Goal: Information Seeking & Learning: Learn about a topic

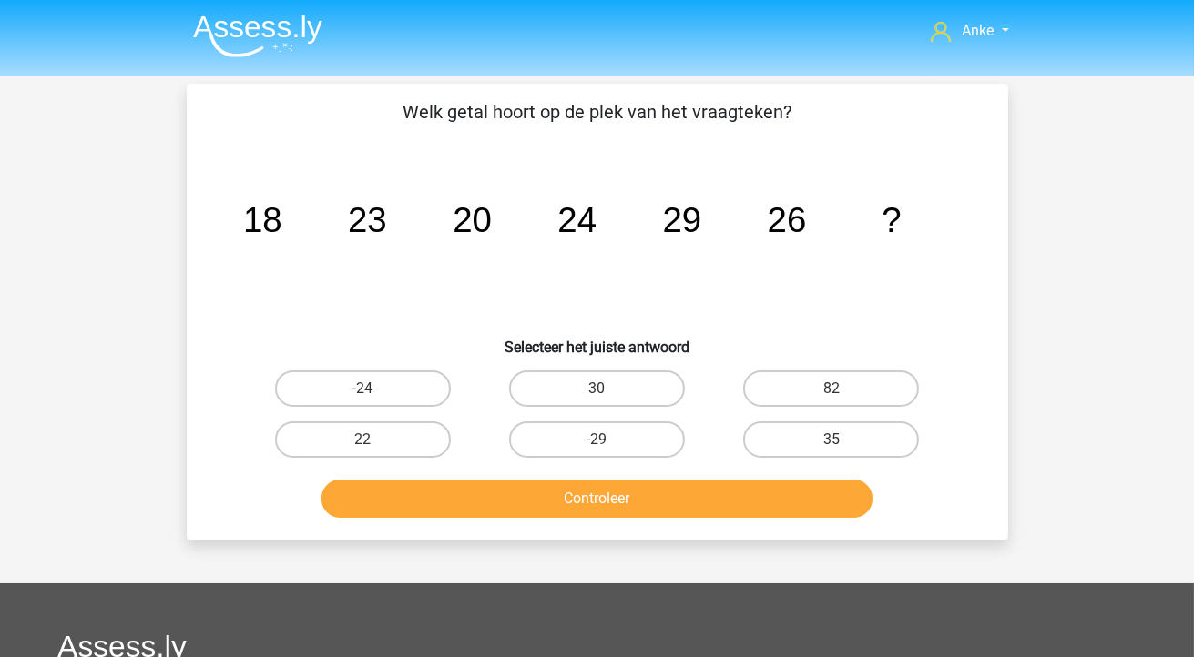
click at [275, 37] on img at bounding box center [257, 36] width 129 height 43
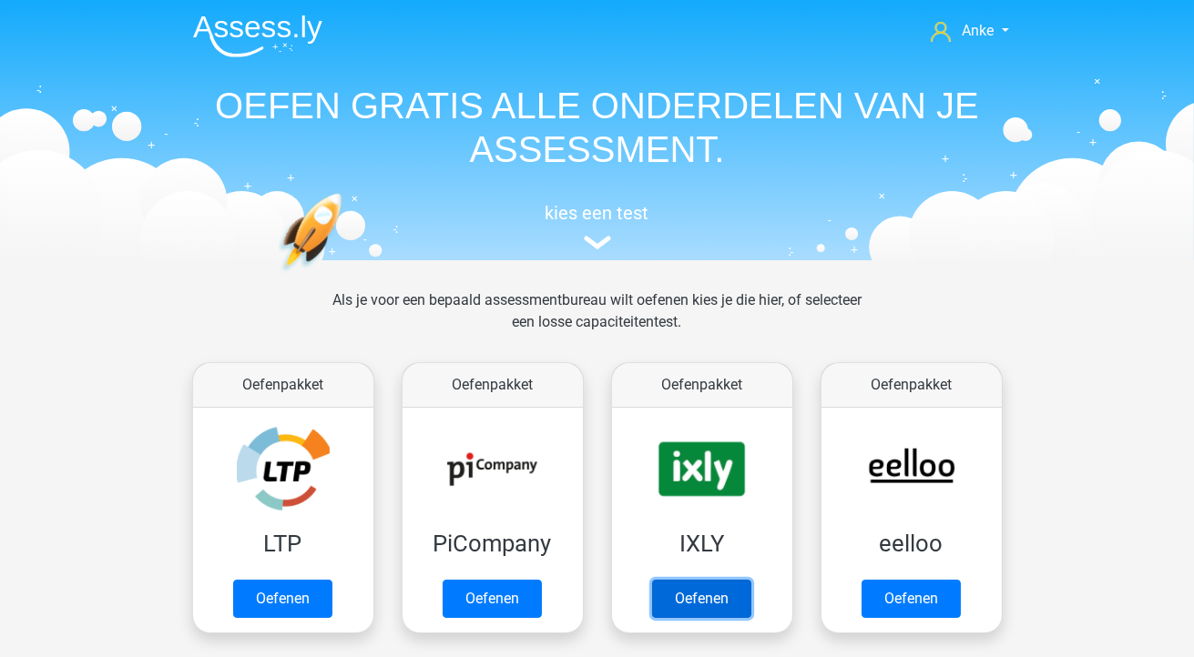
click at [699, 608] on link "Oefenen" at bounding box center [701, 599] width 99 height 38
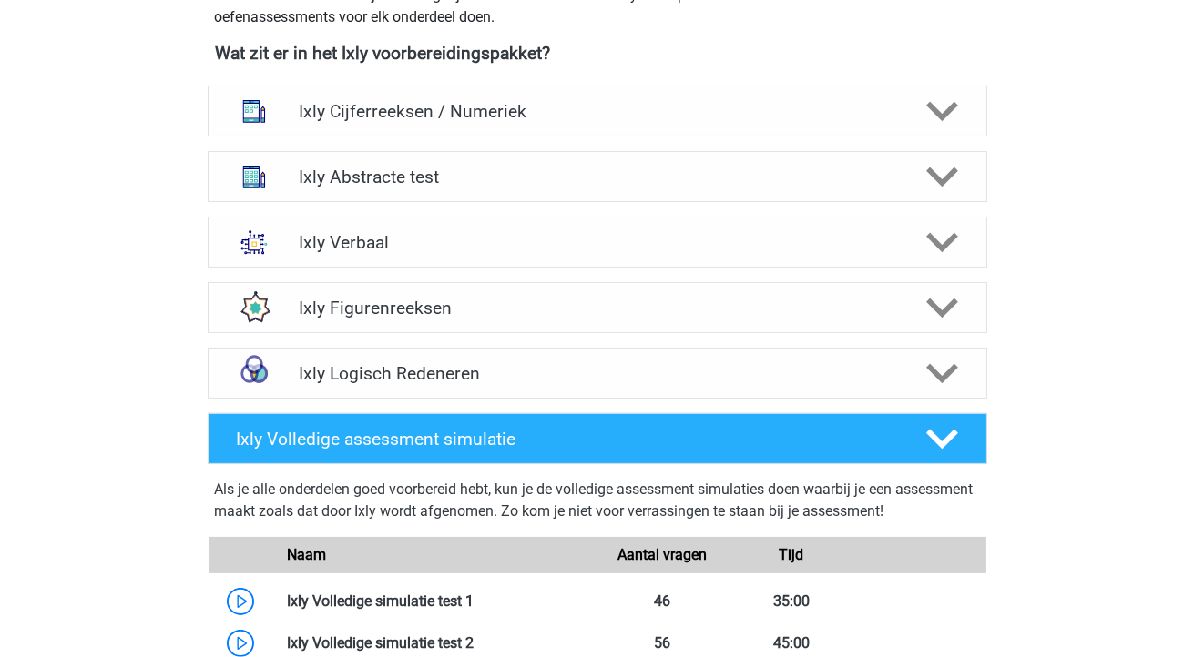
scroll to position [722, 0]
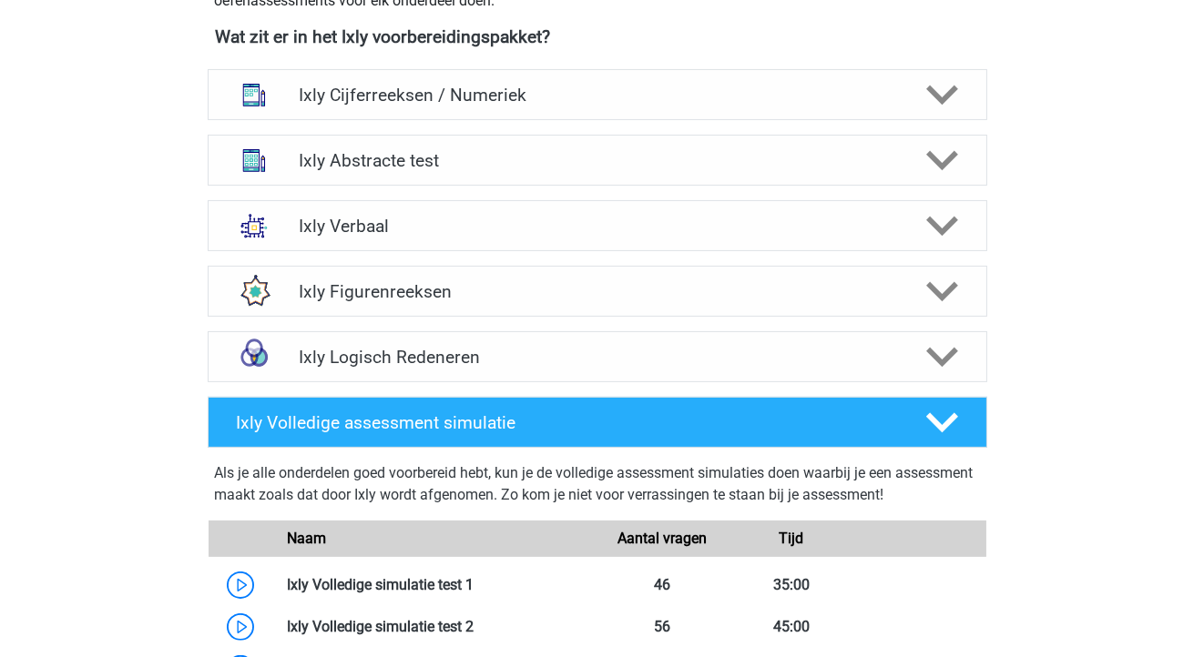
click at [811, 374] on div "Ixly Logisch Redeneren" at bounding box center [597, 356] width 779 height 51
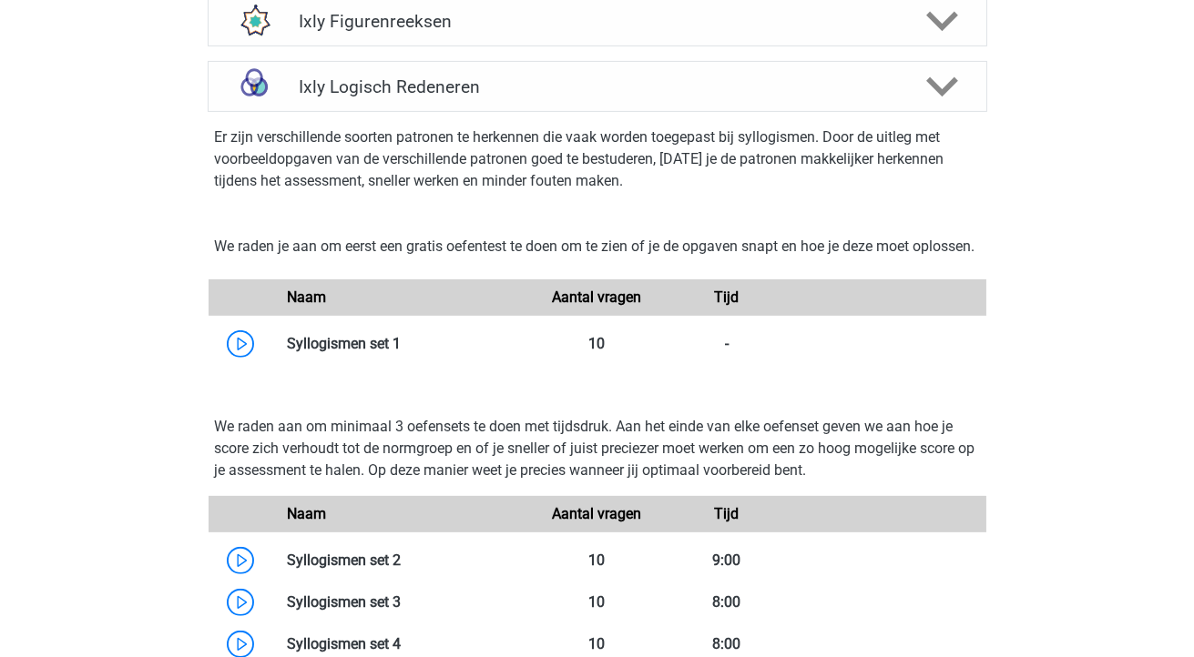
scroll to position [991, 0]
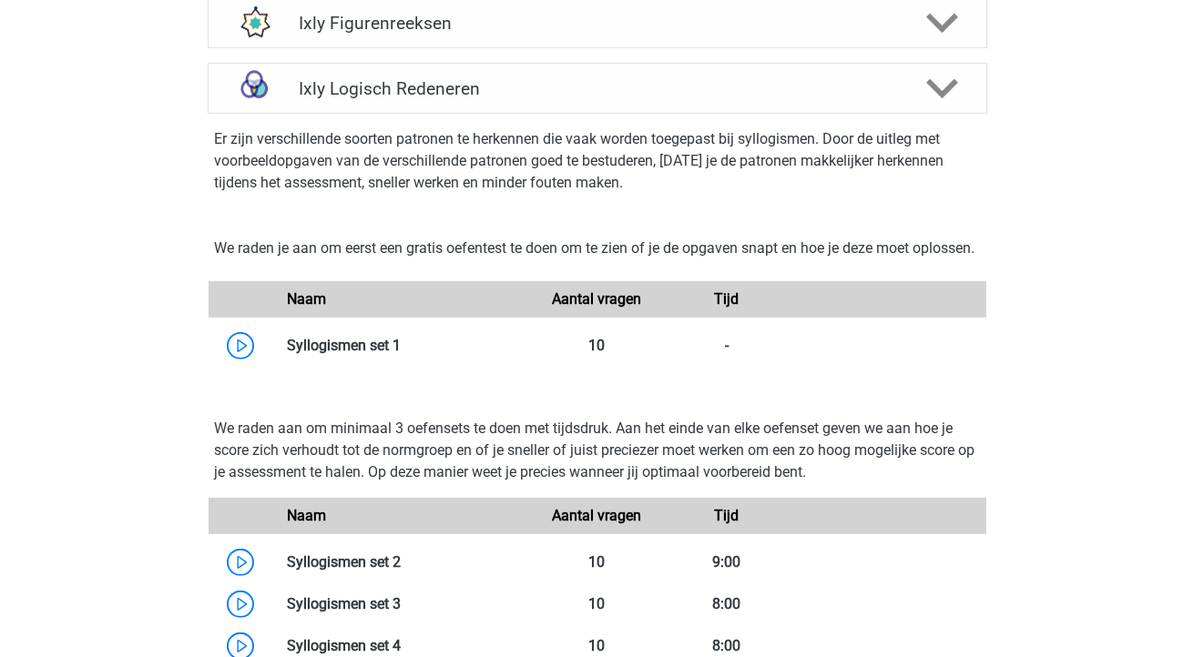
click at [401, 354] on link at bounding box center [401, 345] width 0 height 17
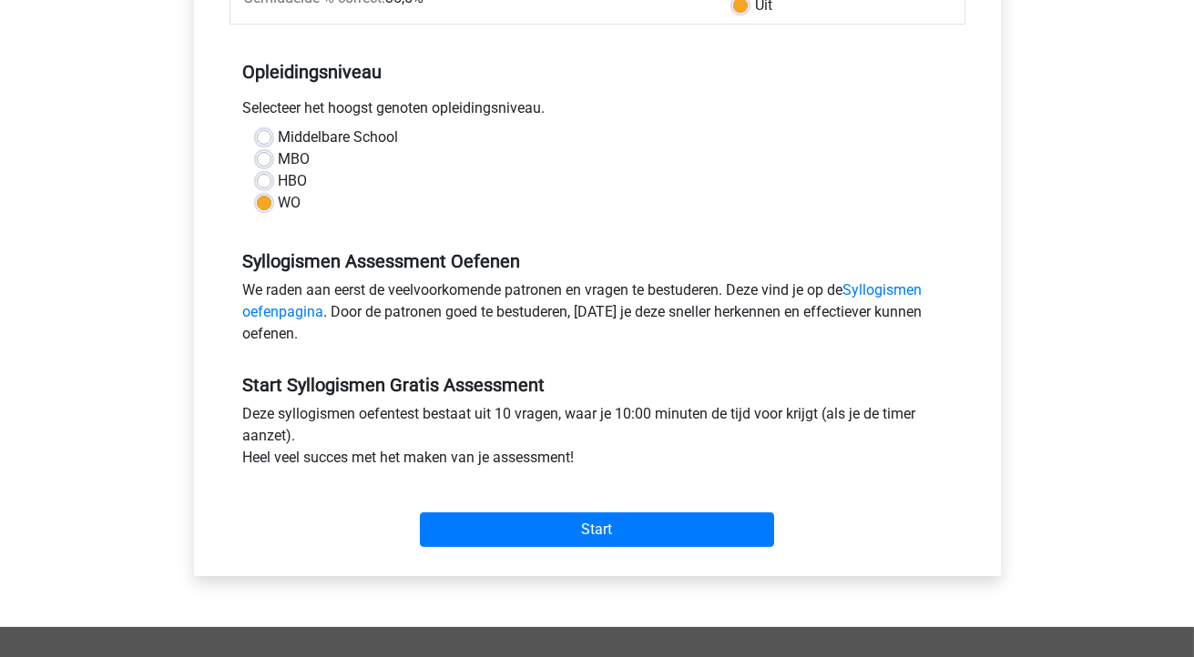
scroll to position [392, 0]
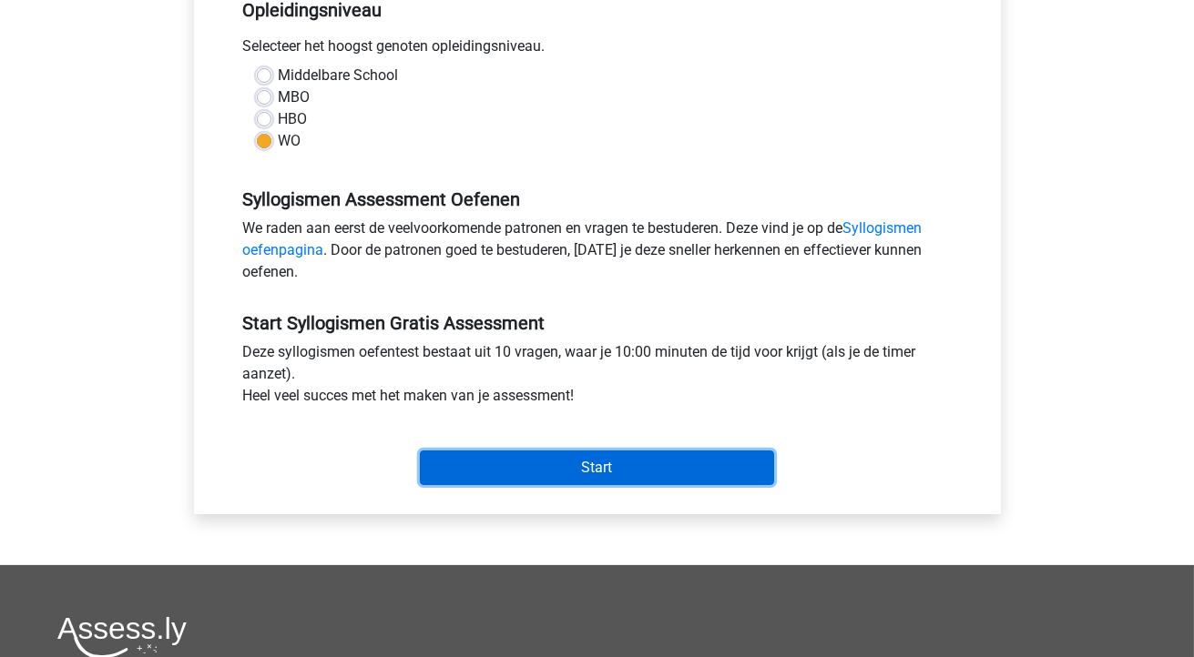
click at [535, 479] on input "Start" at bounding box center [597, 468] width 354 height 35
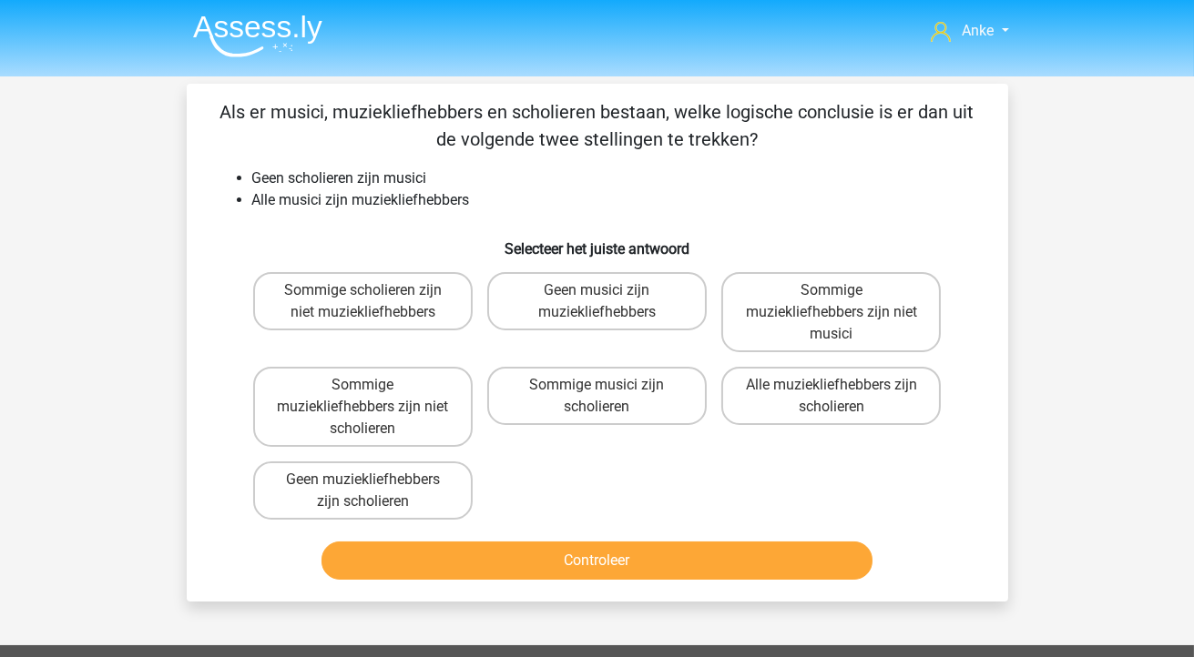
click at [372, 393] on input "Sommige muziekliefhebbers zijn niet scholieren" at bounding box center [368, 391] width 12 height 12
radio input "true"
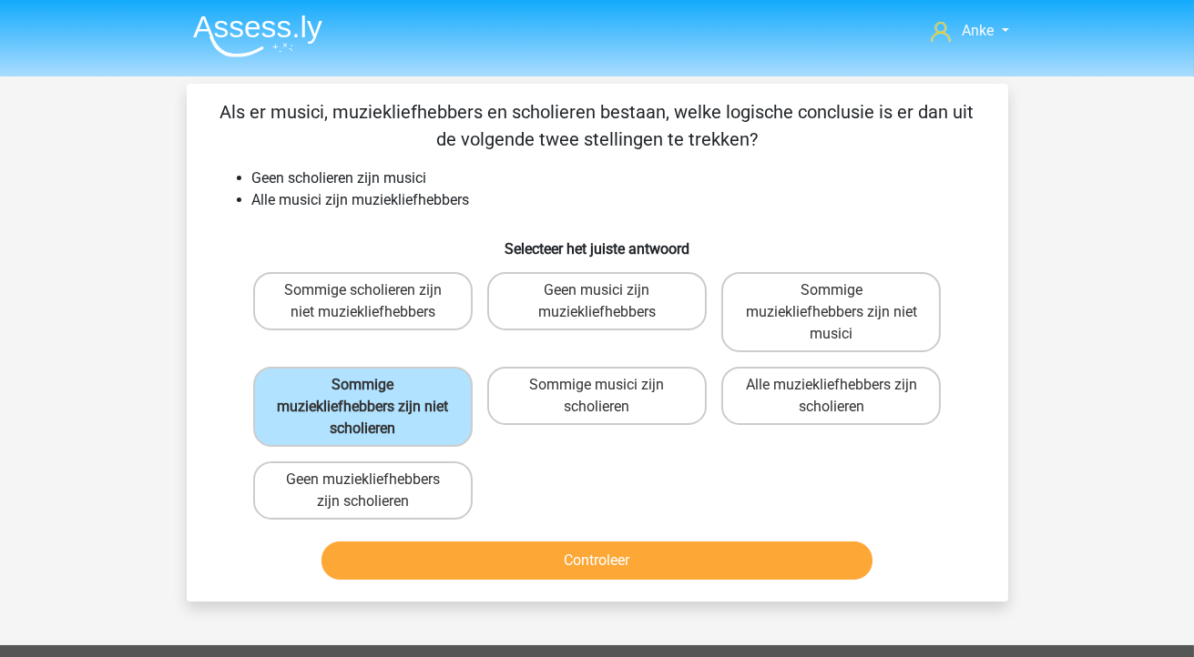
click at [807, 300] on label "Sommige muziekliefhebbers zijn niet musici" at bounding box center [830, 312] width 219 height 80
click at [831, 300] on input "Sommige muziekliefhebbers zijn niet musici" at bounding box center [837, 296] width 12 height 12
radio input "true"
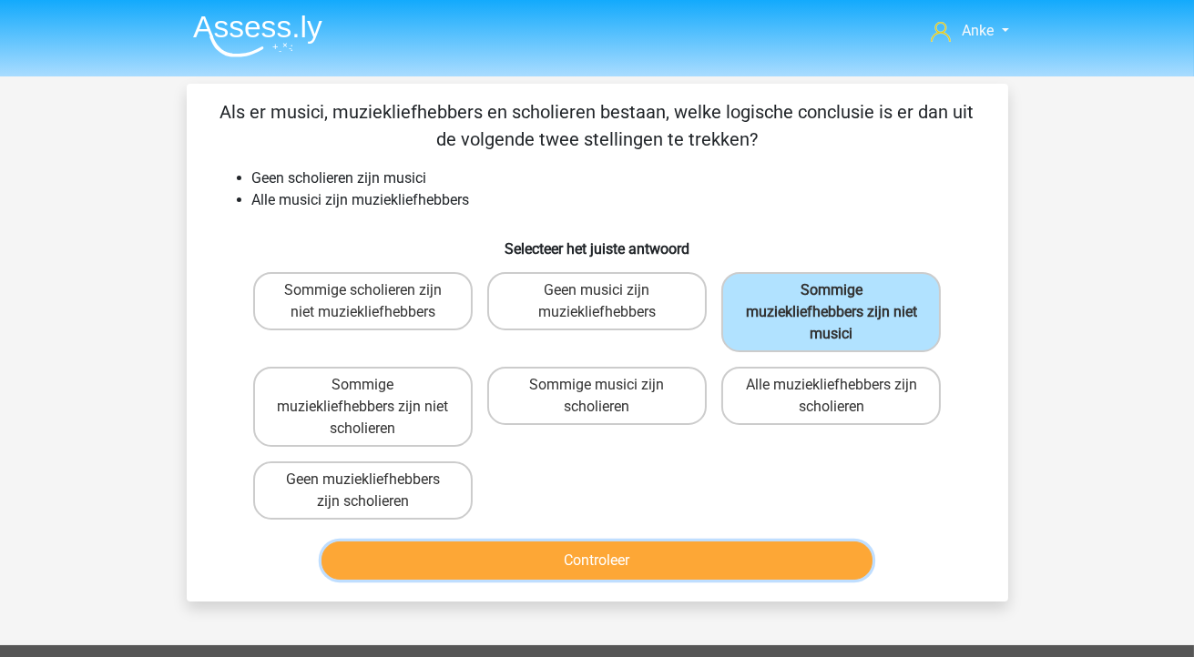
click at [578, 559] on button "Controleer" at bounding box center [596, 561] width 551 height 38
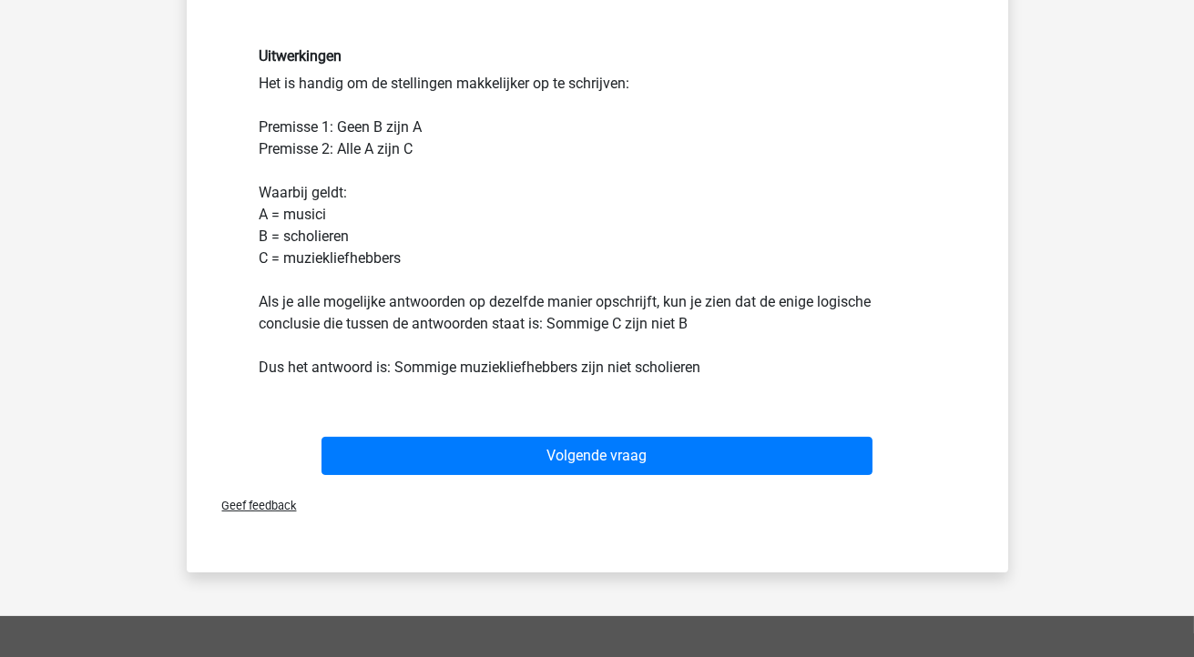
scroll to position [527, 0]
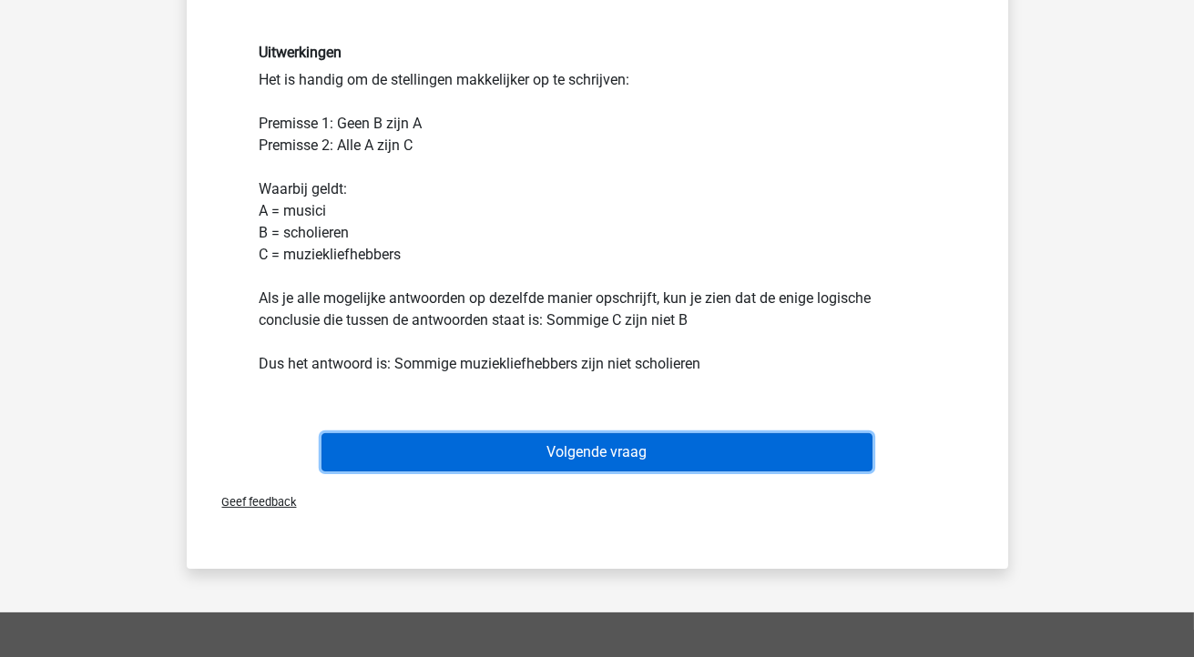
click at [512, 449] on button "Volgende vraag" at bounding box center [596, 452] width 551 height 38
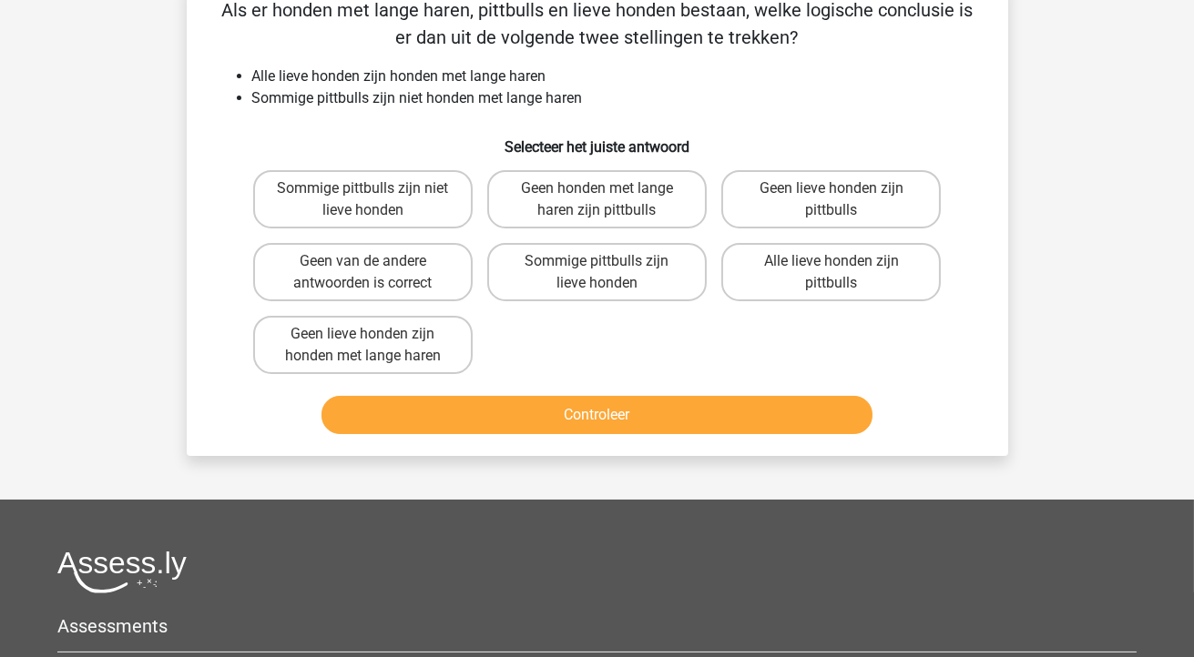
scroll to position [0, 0]
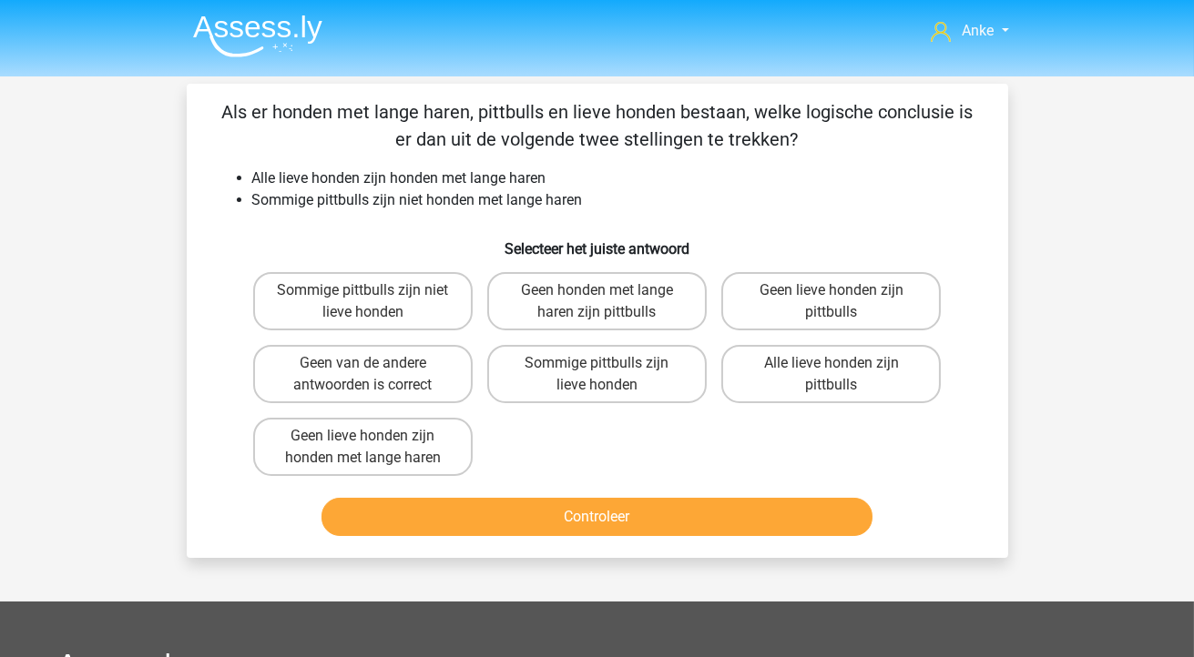
click at [647, 371] on label "Sommige pittbulls zijn lieve honden" at bounding box center [596, 374] width 219 height 58
click at [608, 371] on input "Sommige pittbulls zijn lieve honden" at bounding box center [602, 369] width 12 height 12
radio input "true"
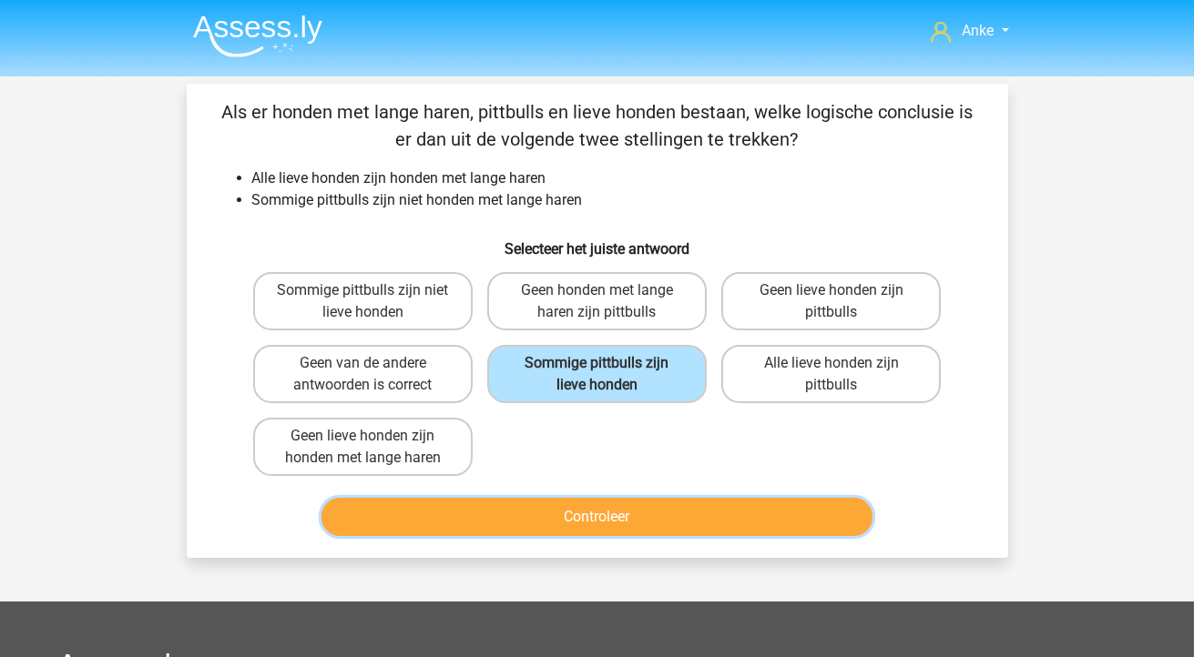
click at [603, 511] on button "Controleer" at bounding box center [596, 517] width 551 height 38
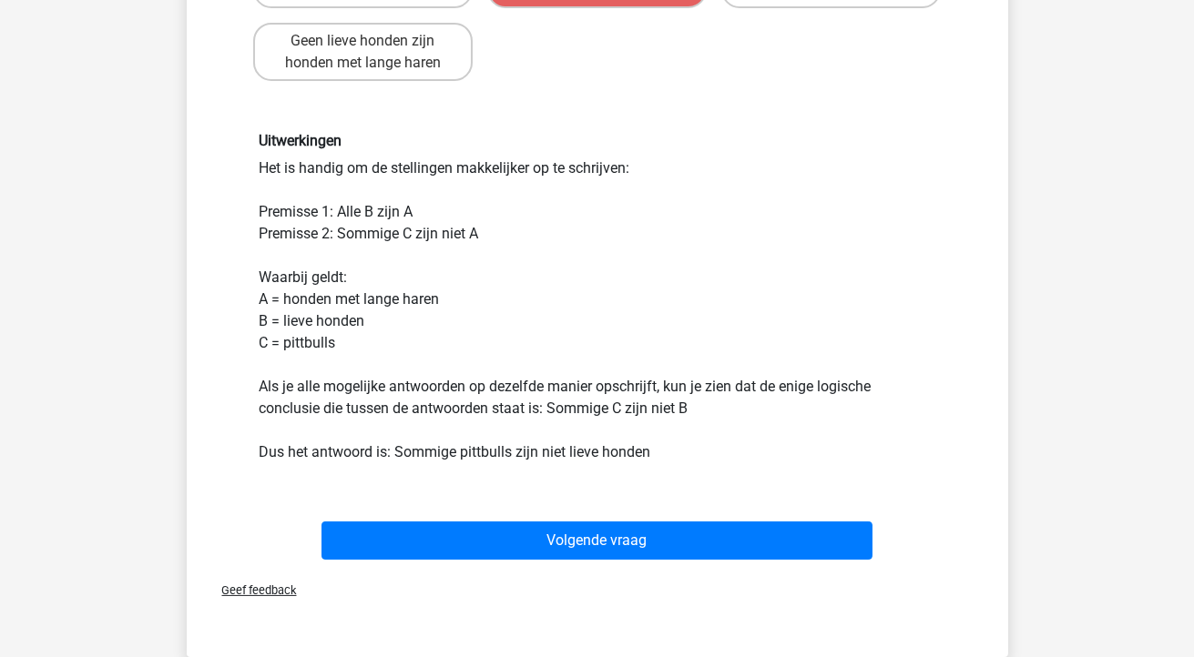
scroll to position [434, 0]
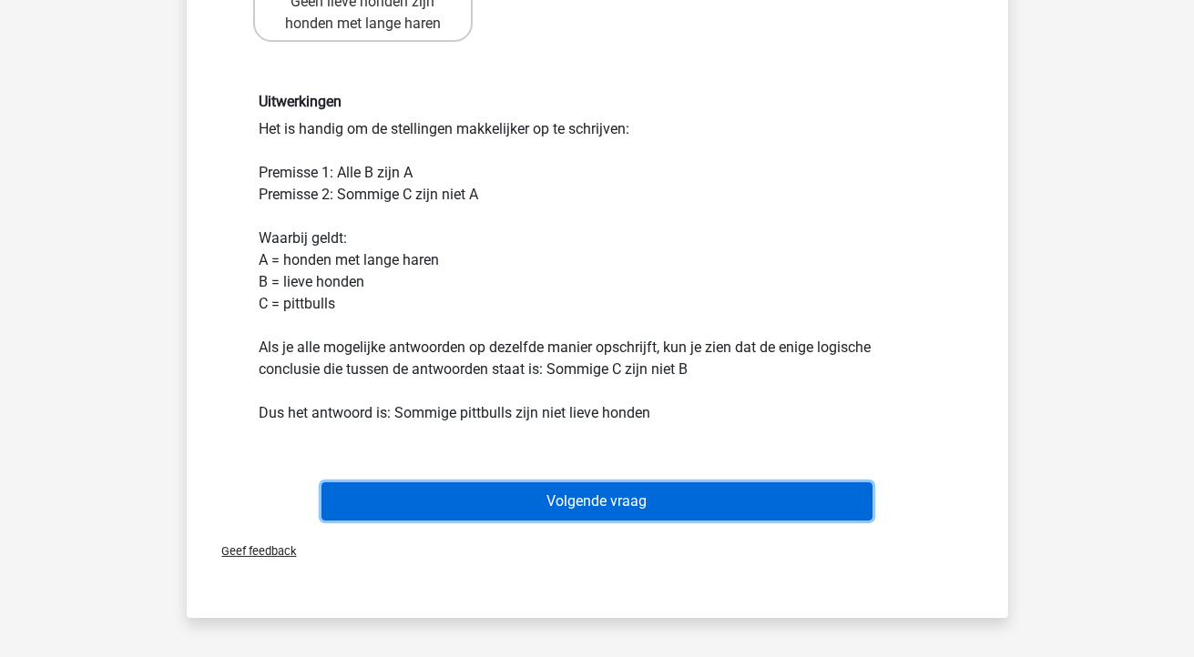
click at [458, 491] on button "Volgende vraag" at bounding box center [596, 502] width 551 height 38
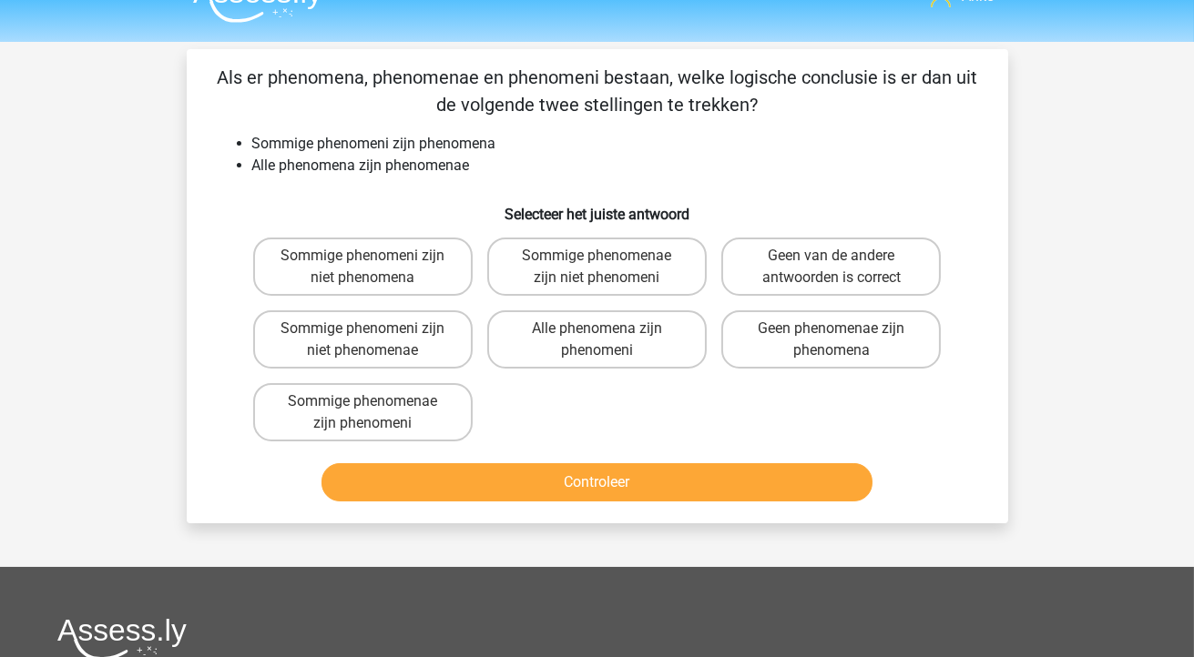
scroll to position [33, 0]
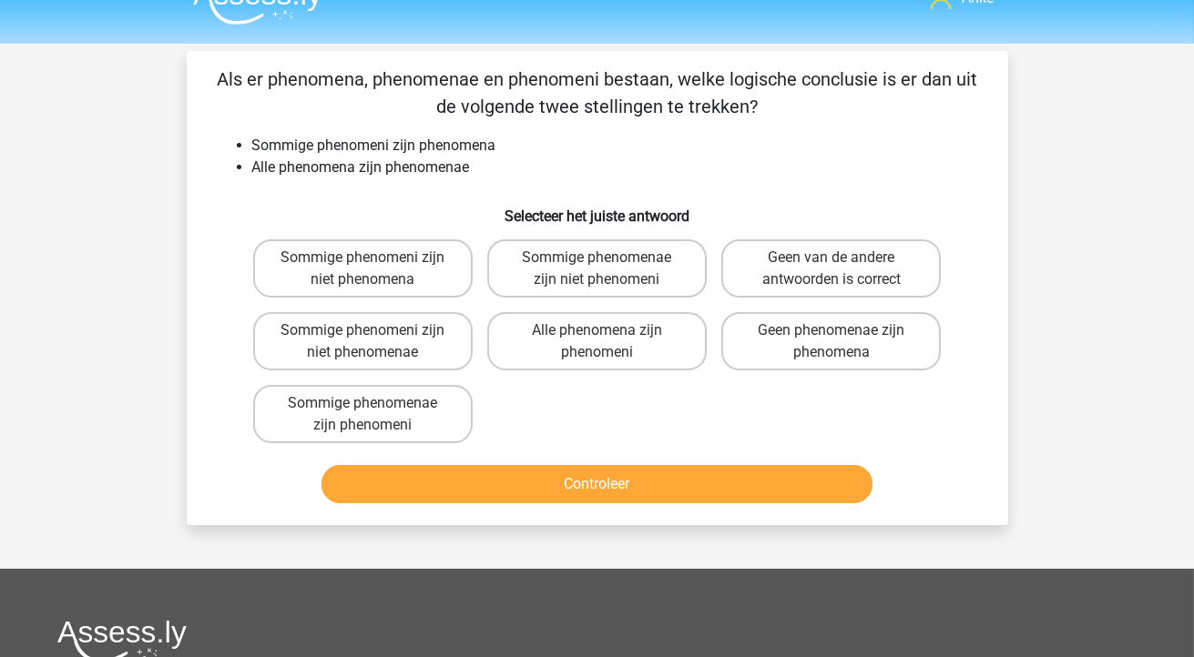
click at [598, 275] on label "Sommige phenomenae zijn niet phenomeni" at bounding box center [596, 268] width 219 height 58
click at [598, 270] on input "Sommige phenomenae zijn niet phenomeni" at bounding box center [602, 264] width 12 height 12
radio input "true"
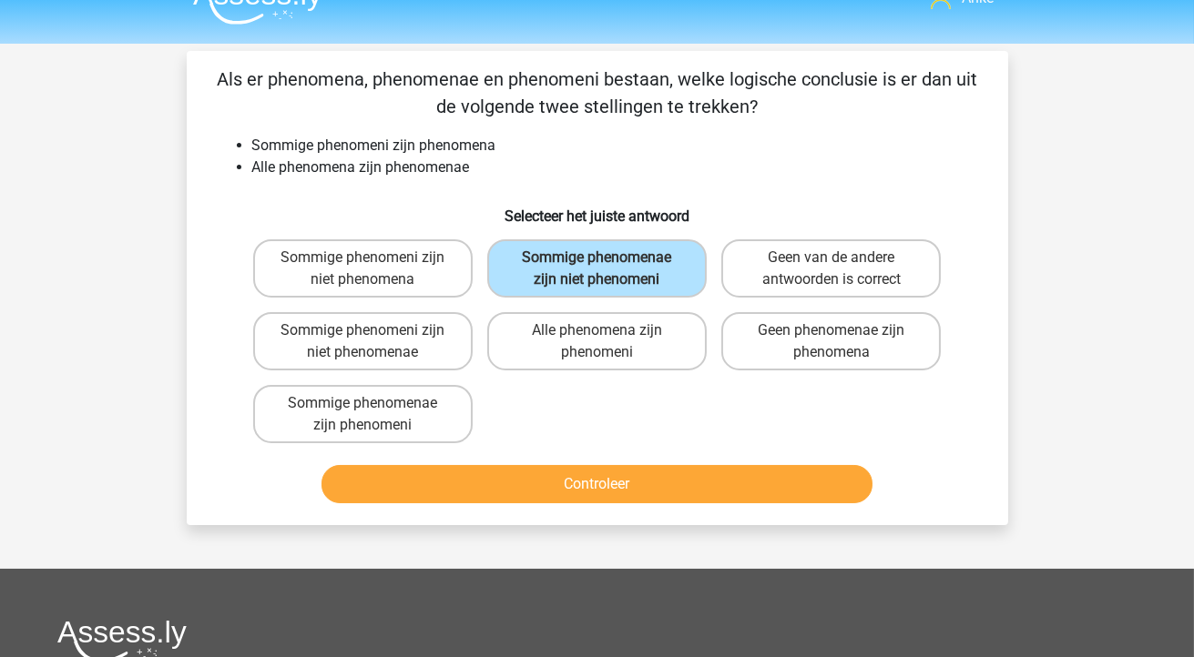
click at [600, 361] on label "Alle phenomena zijn phenomeni" at bounding box center [596, 341] width 219 height 58
click at [600, 342] on input "Alle phenomena zijn phenomeni" at bounding box center [602, 337] width 12 height 12
radio input "true"
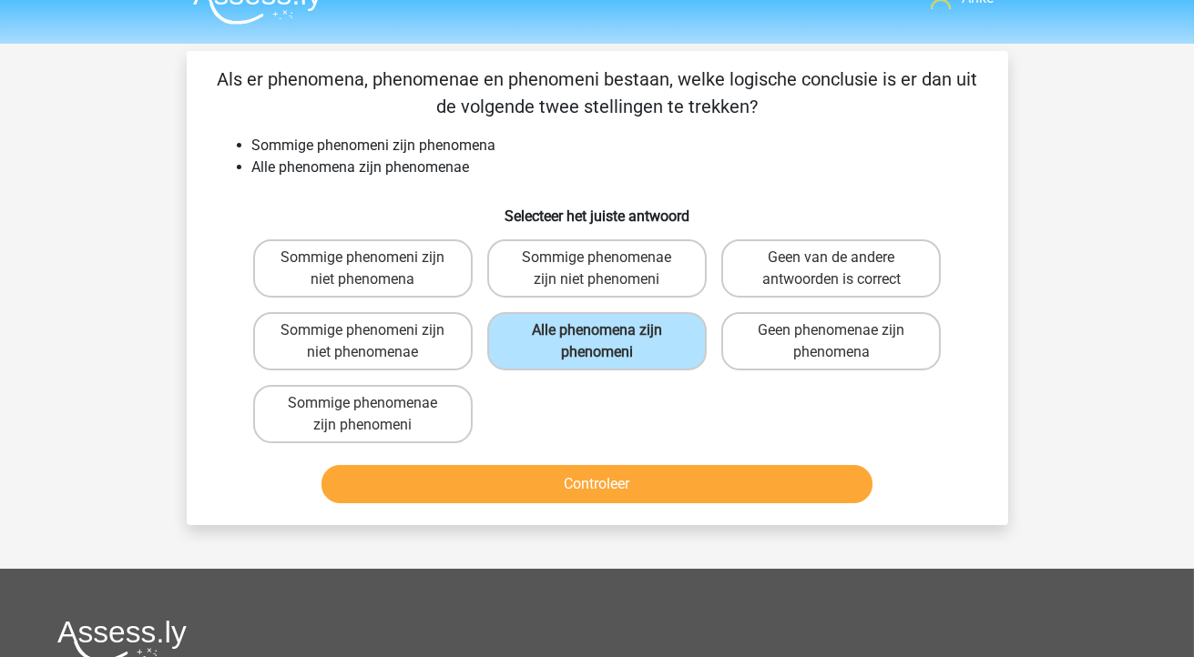
click at [590, 291] on label "Sommige phenomenae zijn niet phenomeni" at bounding box center [596, 268] width 219 height 58
click at [596, 270] on input "Sommige phenomenae zijn niet phenomeni" at bounding box center [602, 264] width 12 height 12
radio input "true"
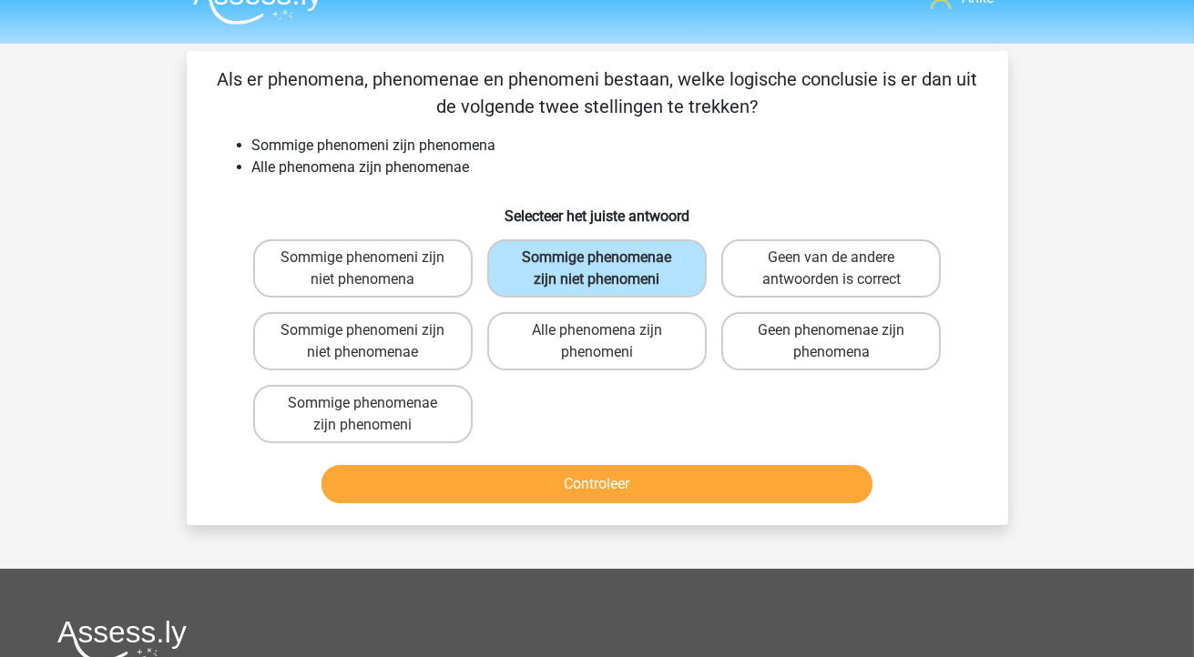
click at [410, 411] on label "Sommige phenomenae zijn phenomeni" at bounding box center [362, 414] width 219 height 58
click at [374, 411] on input "Sommige phenomenae zijn phenomeni" at bounding box center [368, 409] width 12 height 12
radio input "true"
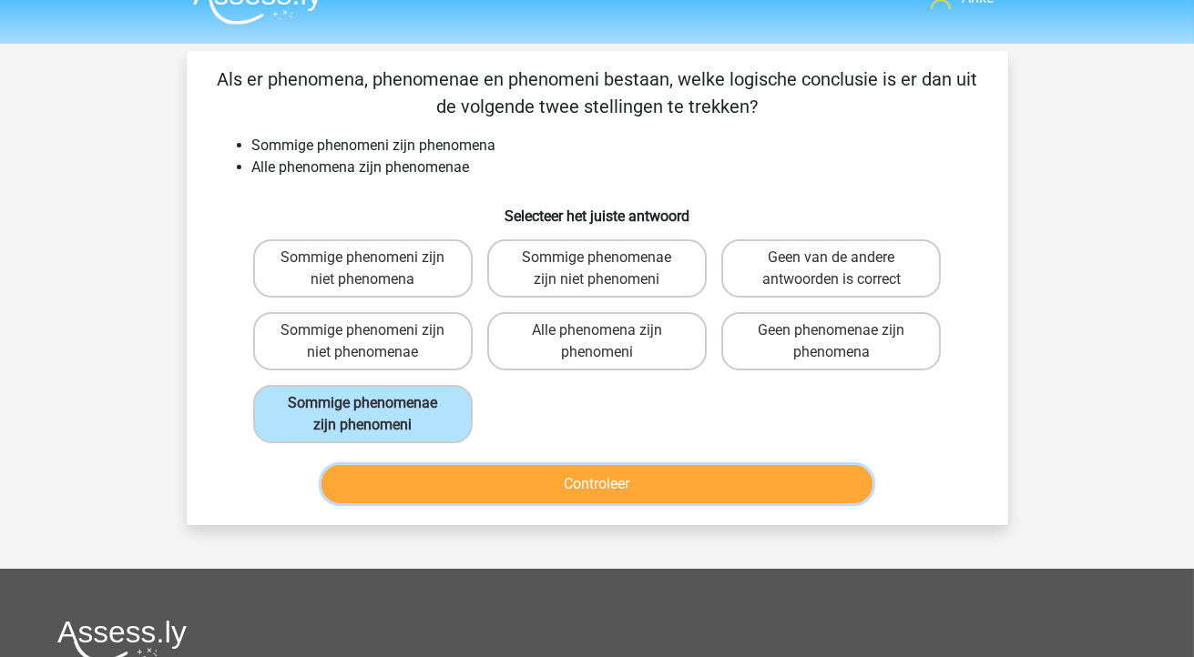
click at [621, 476] on button "Controleer" at bounding box center [596, 484] width 551 height 38
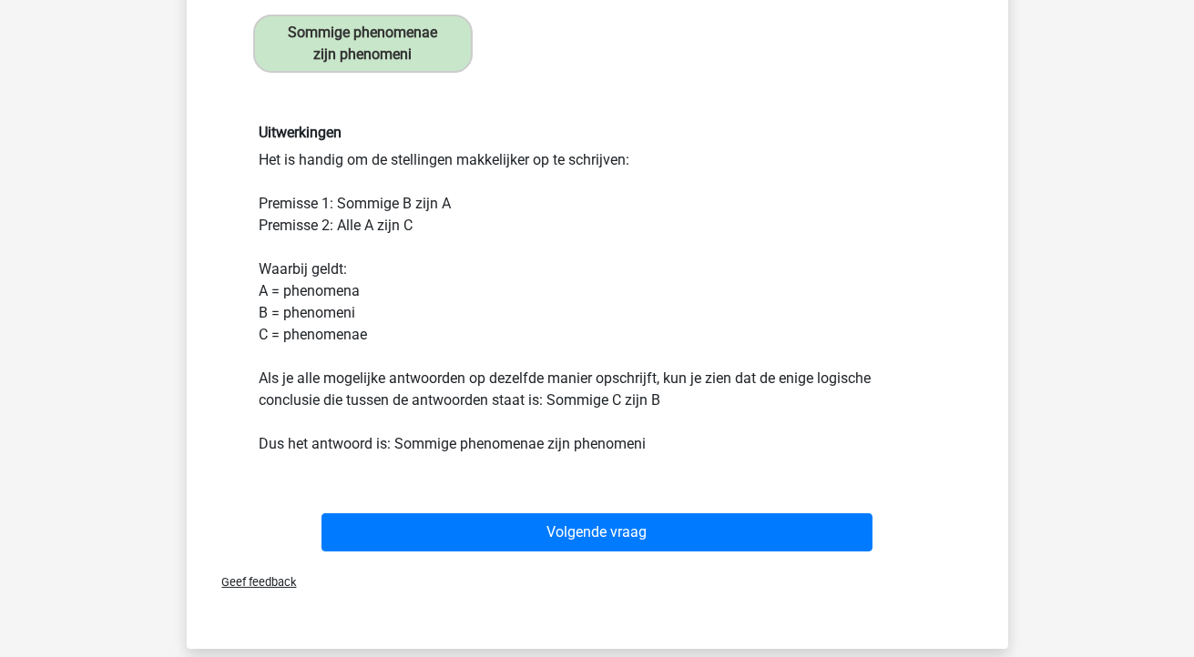
scroll to position [401, 0]
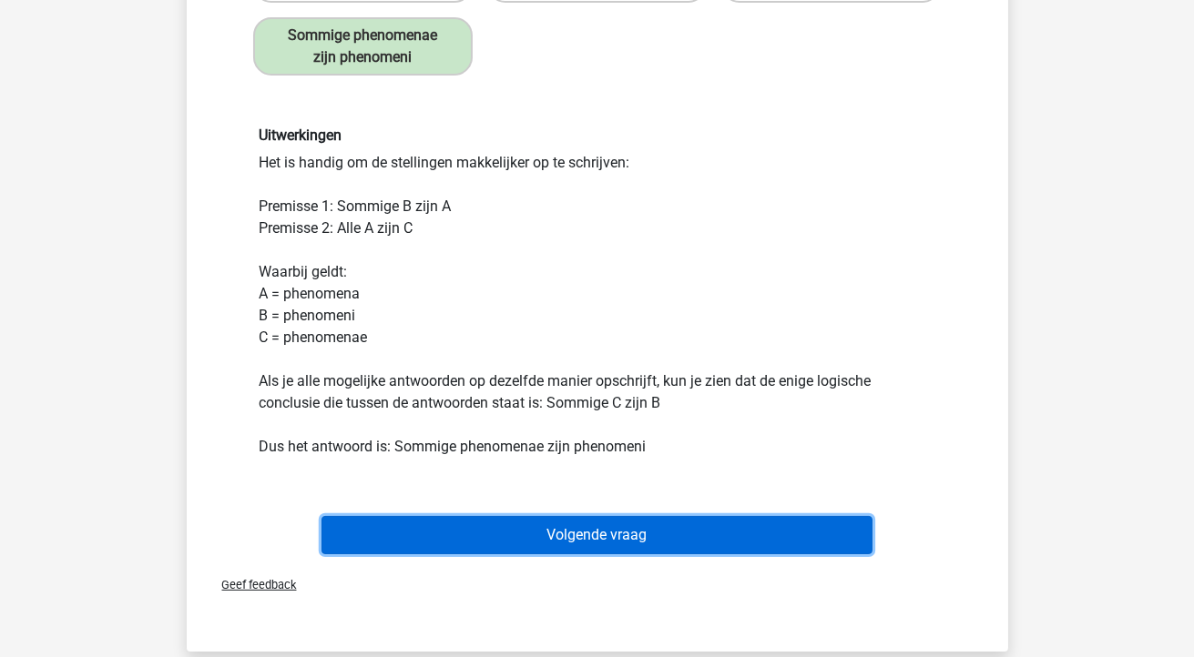
click at [569, 526] on button "Volgende vraag" at bounding box center [596, 535] width 551 height 38
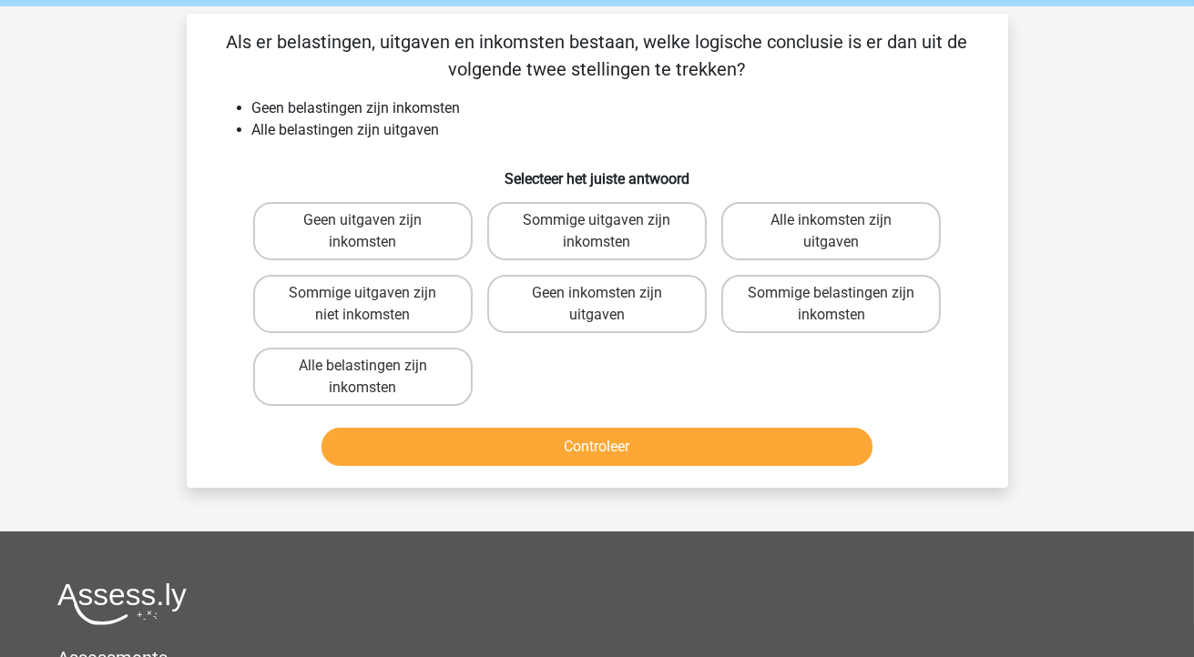
scroll to position [72, 0]
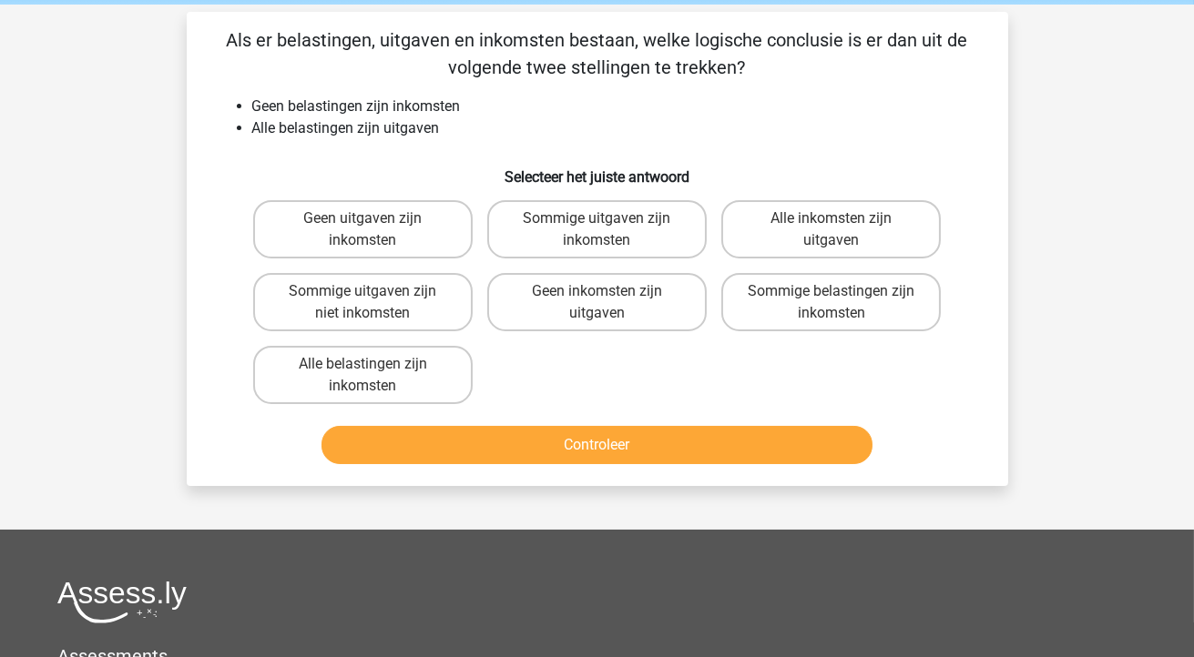
click at [340, 242] on label "Geen uitgaven zijn inkomsten" at bounding box center [362, 229] width 219 height 58
click at [362, 230] on input "Geen uitgaven zijn inkomsten" at bounding box center [368, 225] width 12 height 12
radio input "true"
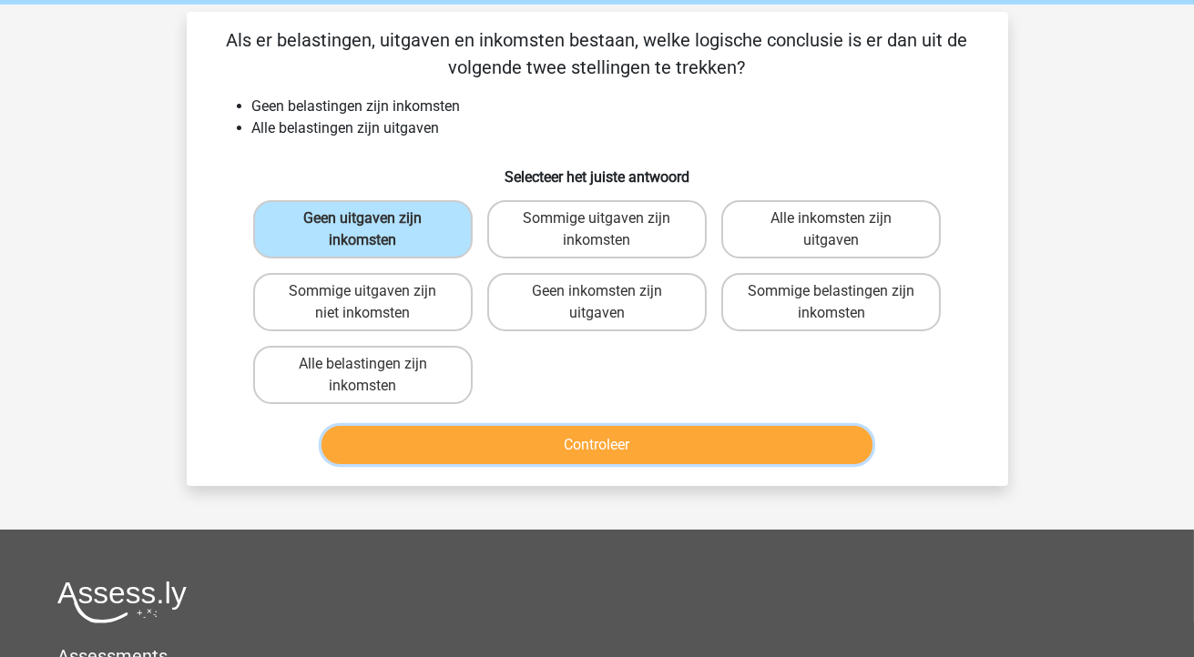
click at [569, 439] on button "Controleer" at bounding box center [596, 445] width 551 height 38
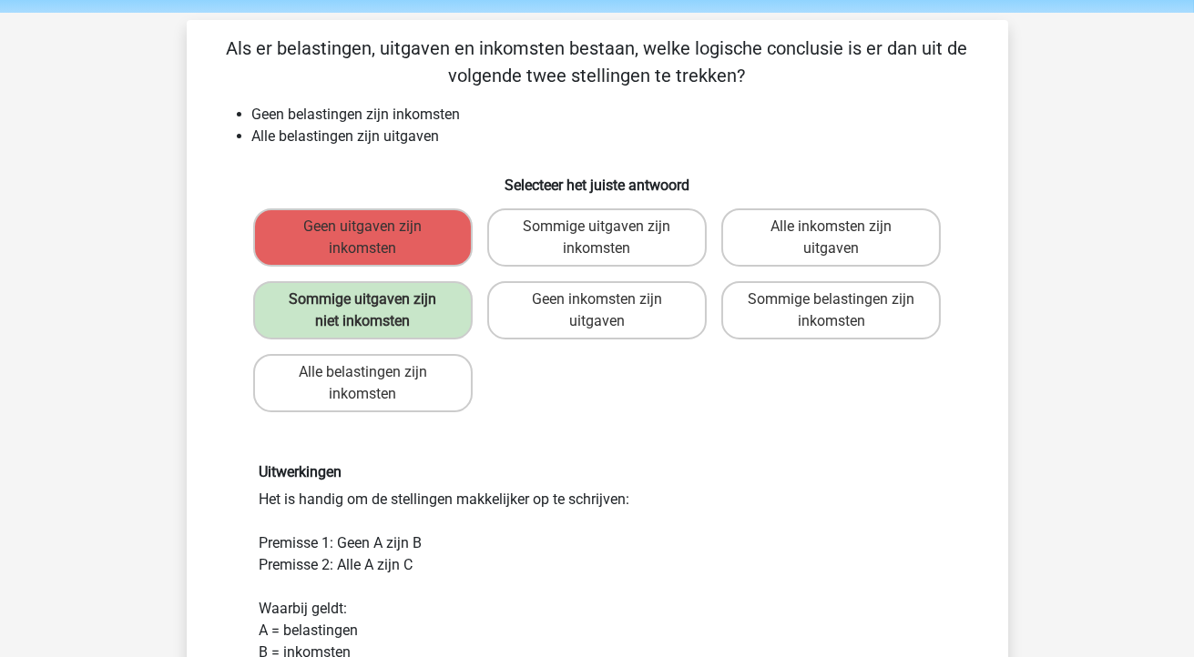
scroll to position [67, 0]
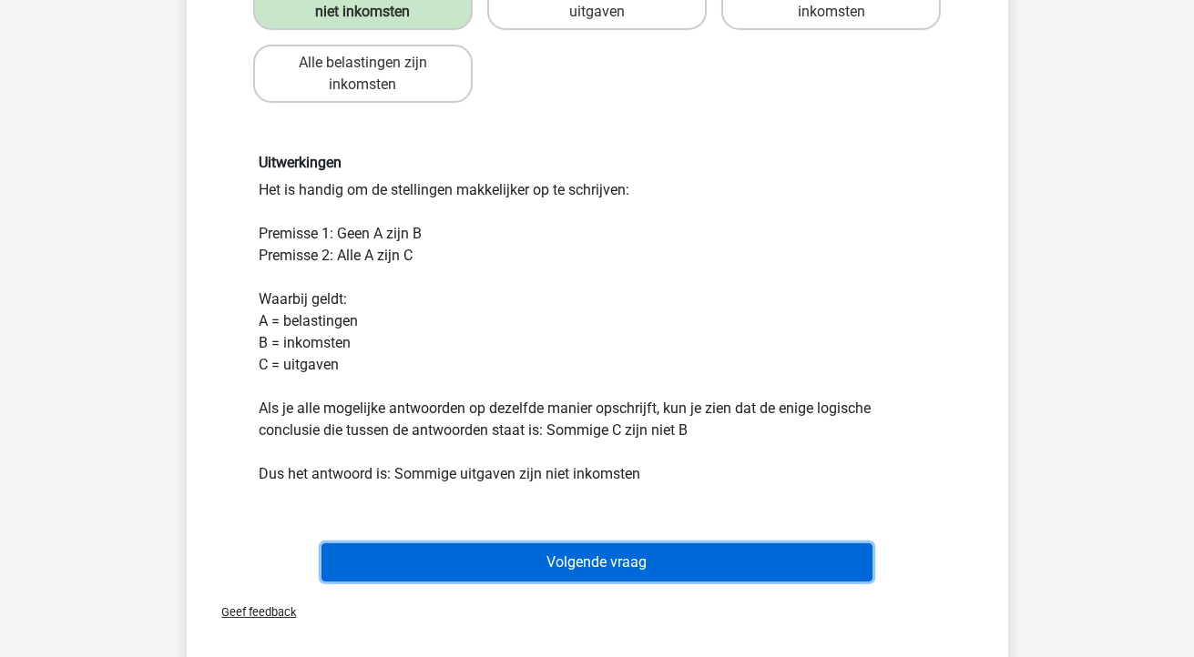
click at [579, 566] on button "Volgende vraag" at bounding box center [596, 563] width 551 height 38
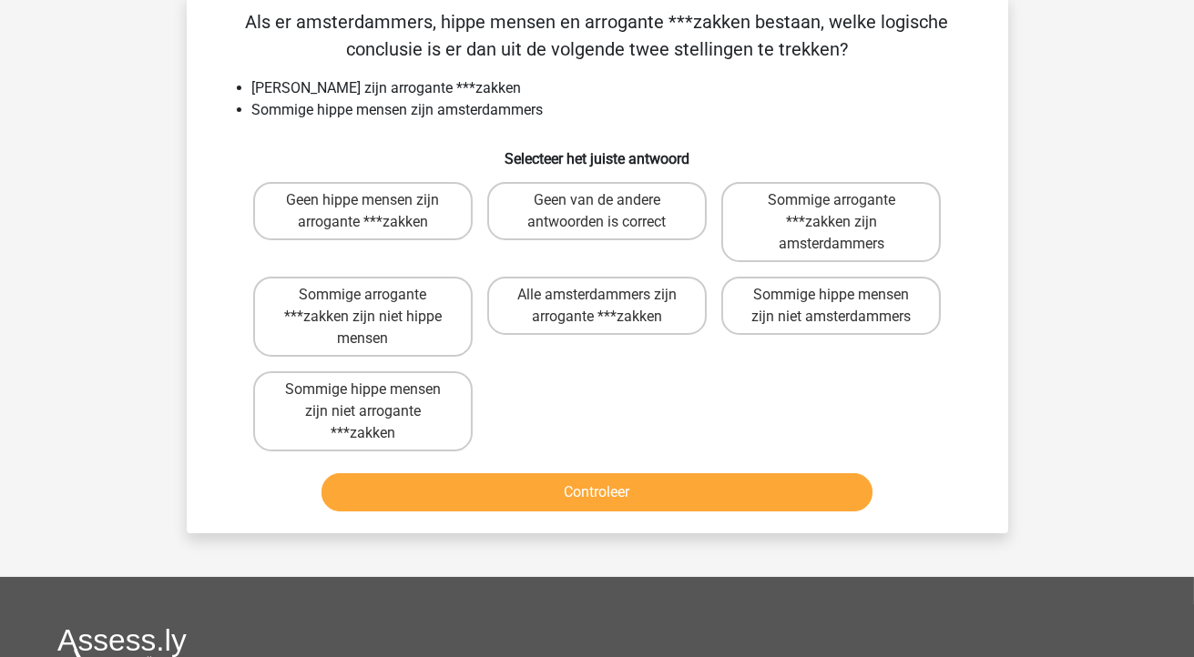
scroll to position [84, 0]
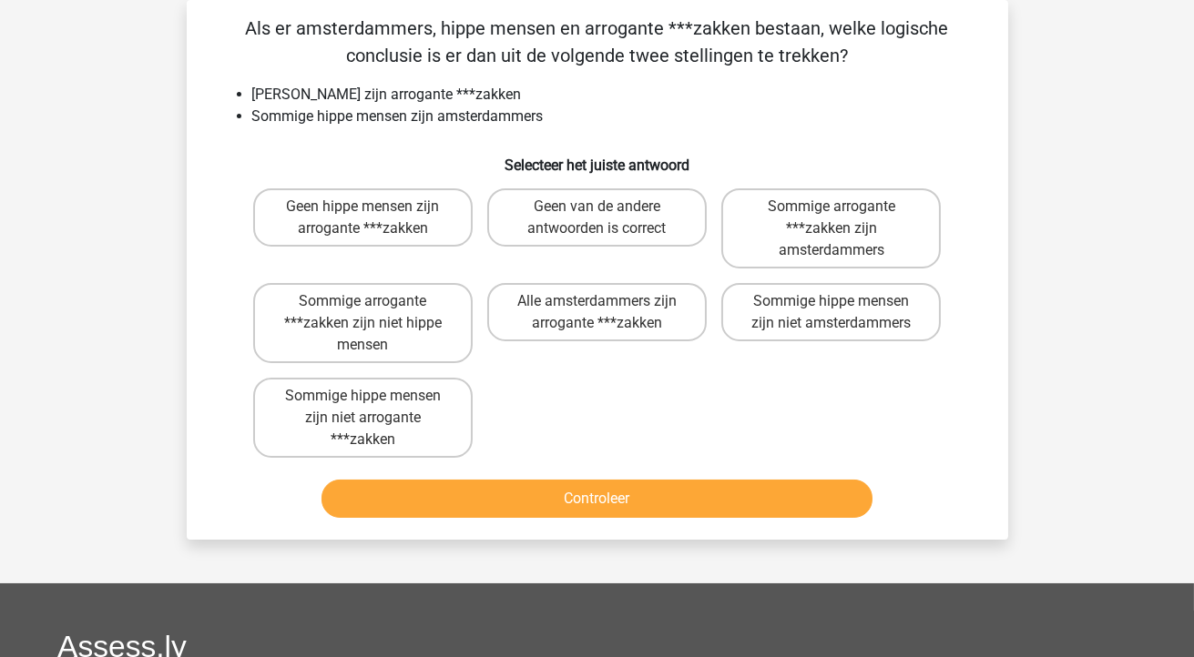
click at [317, 122] on li "Sommige hippe mensen zijn amsterdammers" at bounding box center [615, 117] width 727 height 22
click at [180, 176] on div "Vraag 5 van de 10 Categorie: syllogismen set 1 Als er amsterdammers, hippe mens…" at bounding box center [597, 270] width 850 height 540
click at [790, 310] on label "Sommige hippe mensen zijn niet amsterdammers" at bounding box center [830, 312] width 219 height 58
click at [831, 310] on input "Sommige hippe mensen zijn niet amsterdammers" at bounding box center [837, 307] width 12 height 12
radio input "true"
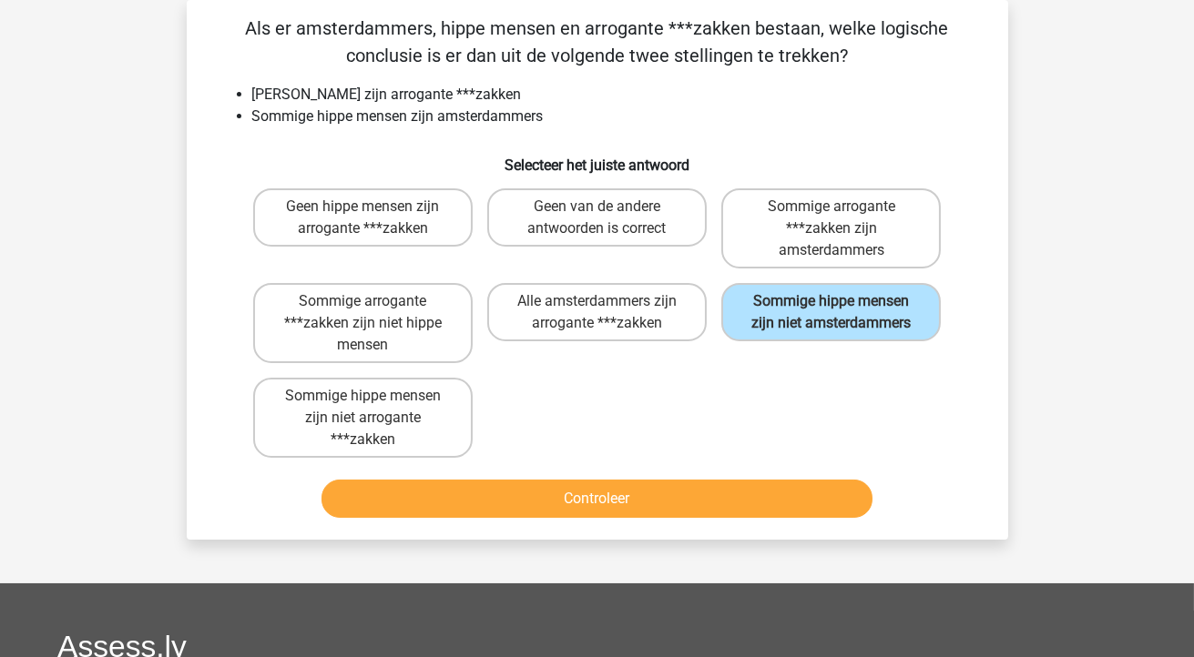
click at [574, 360] on div "Alle amsterdammers zijn arrogante ***zakken" at bounding box center [596, 323] width 219 height 80
click at [369, 429] on label "Sommige hippe mensen zijn niet arrogante ***zakken" at bounding box center [362, 418] width 219 height 80
click at [369, 408] on input "Sommige hippe mensen zijn niet arrogante ***zakken" at bounding box center [368, 402] width 12 height 12
radio input "true"
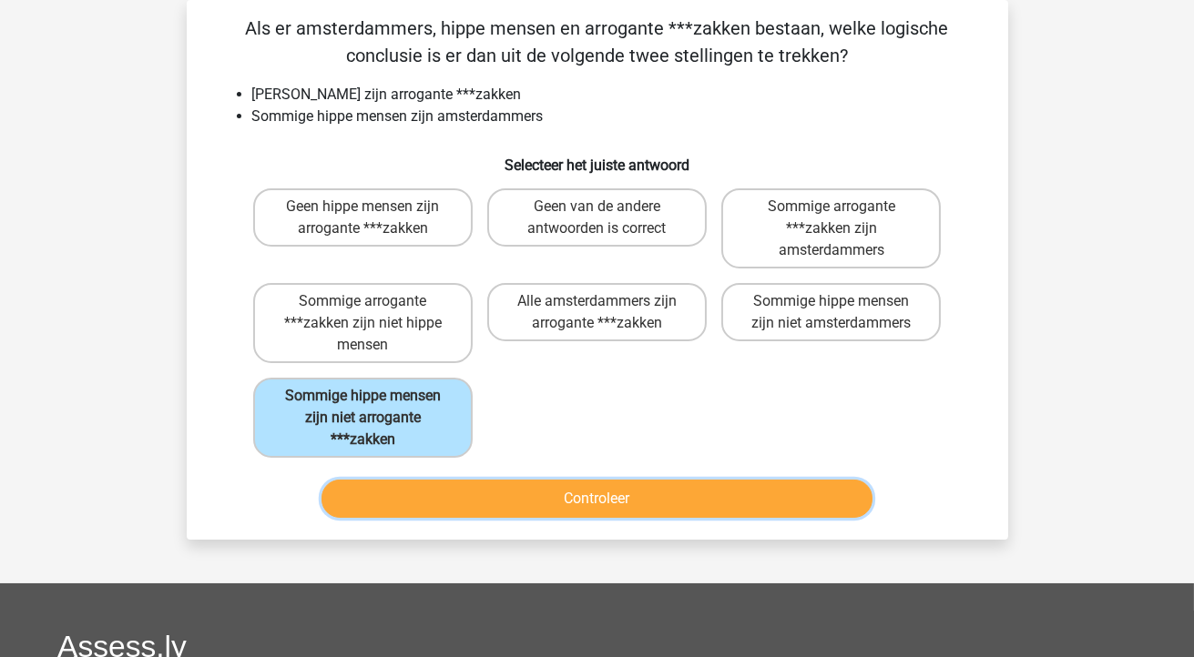
click at [596, 502] on button "Controleer" at bounding box center [596, 499] width 551 height 38
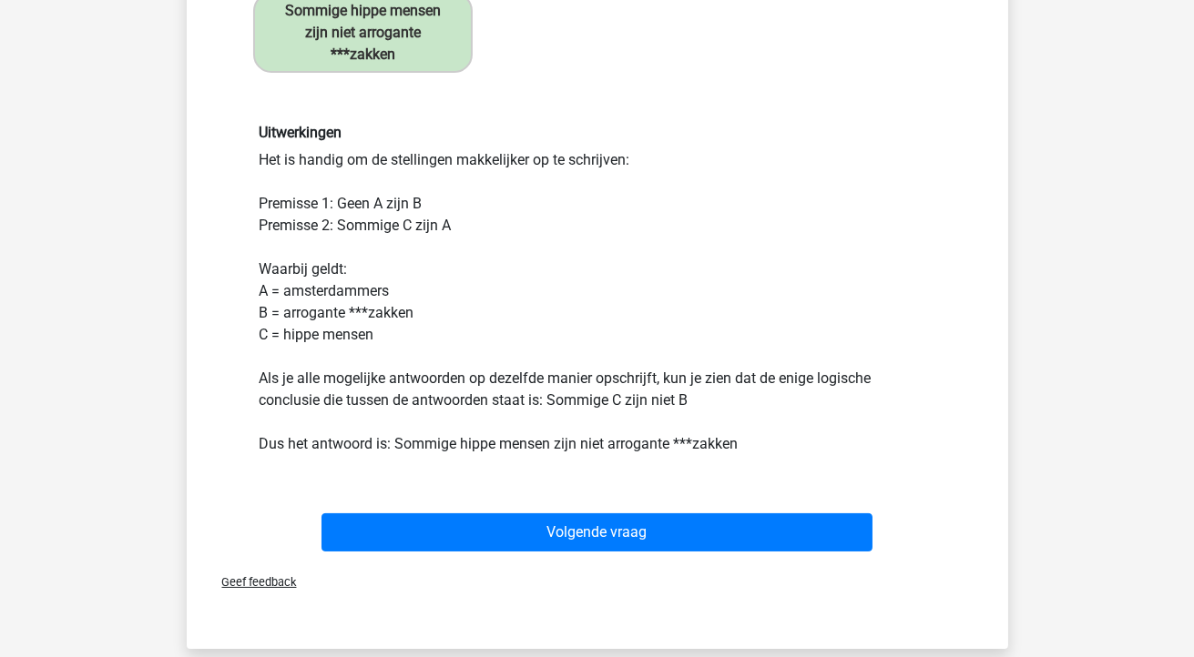
scroll to position [473, 0]
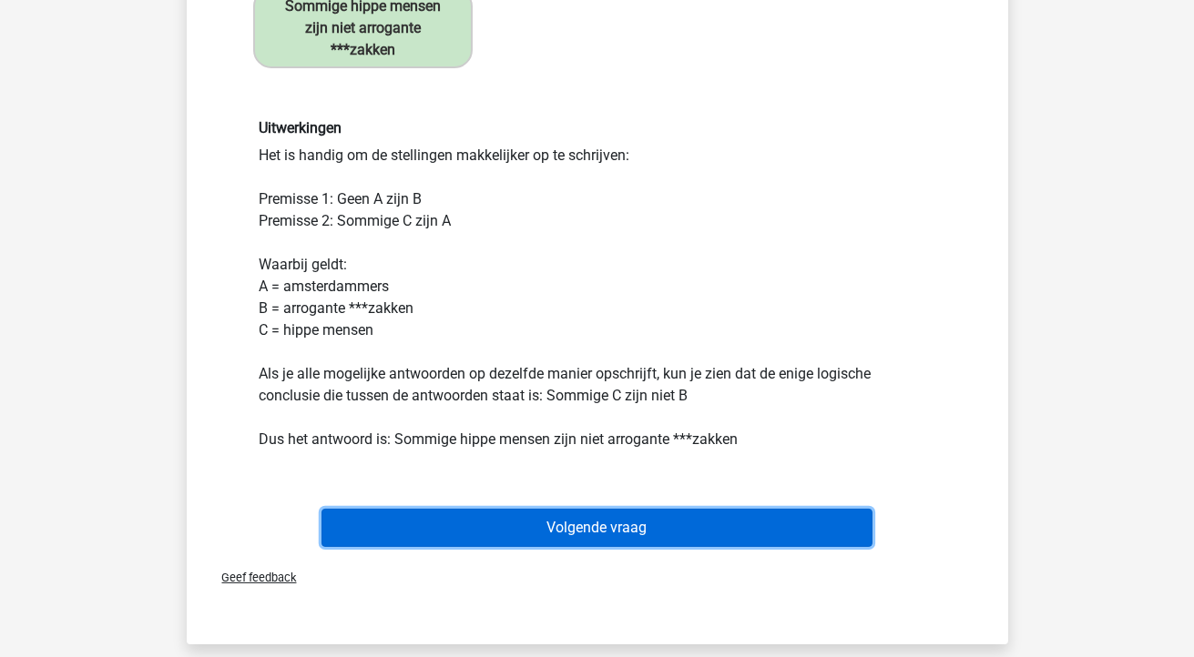
click at [579, 534] on button "Volgende vraag" at bounding box center [596, 528] width 551 height 38
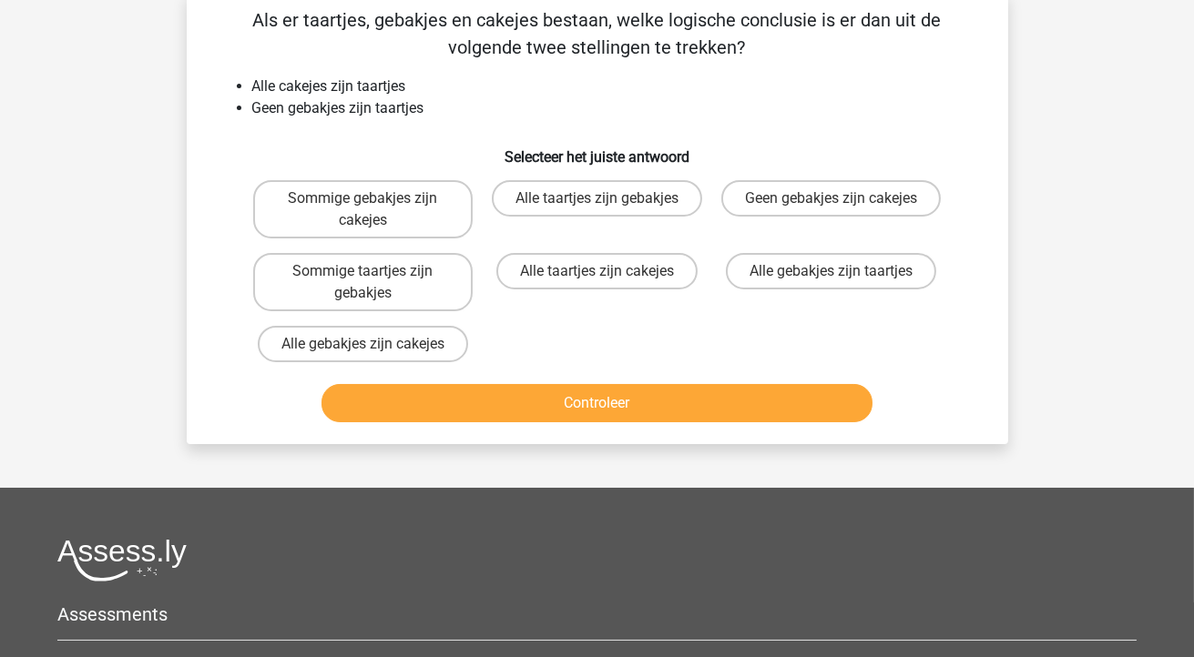
scroll to position [93, 0]
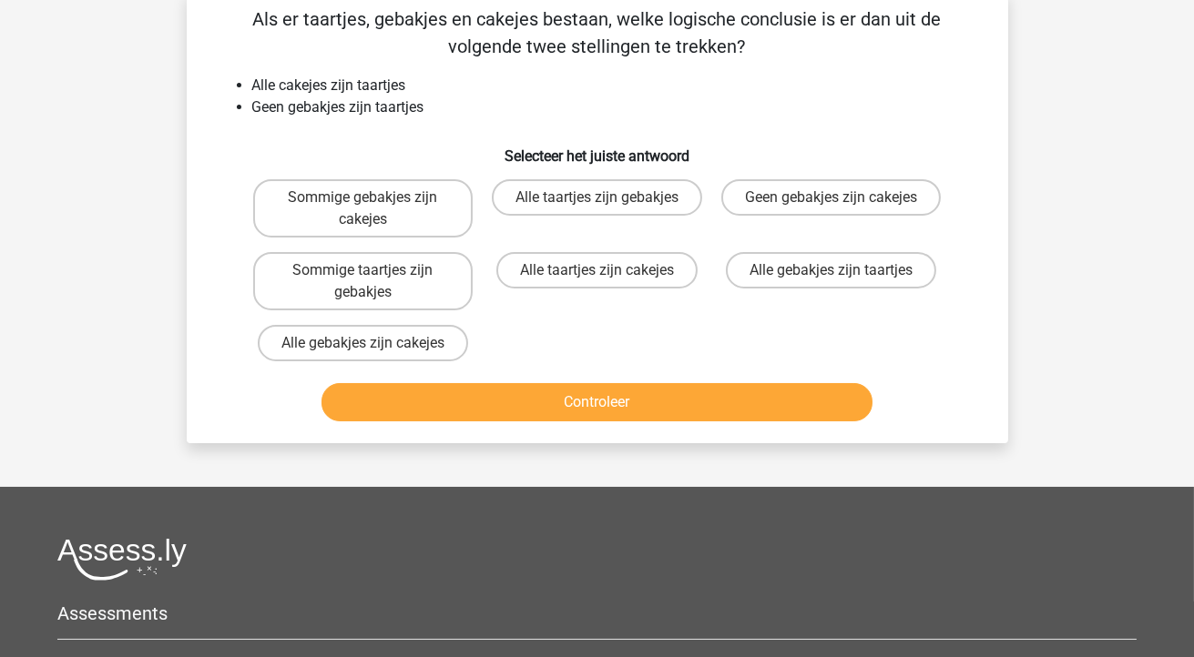
click at [822, 206] on label "Geen gebakjes zijn cakejes" at bounding box center [830, 197] width 219 height 36
click at [831, 206] on input "Geen gebakjes zijn cakejes" at bounding box center [837, 204] width 12 height 12
radio input "true"
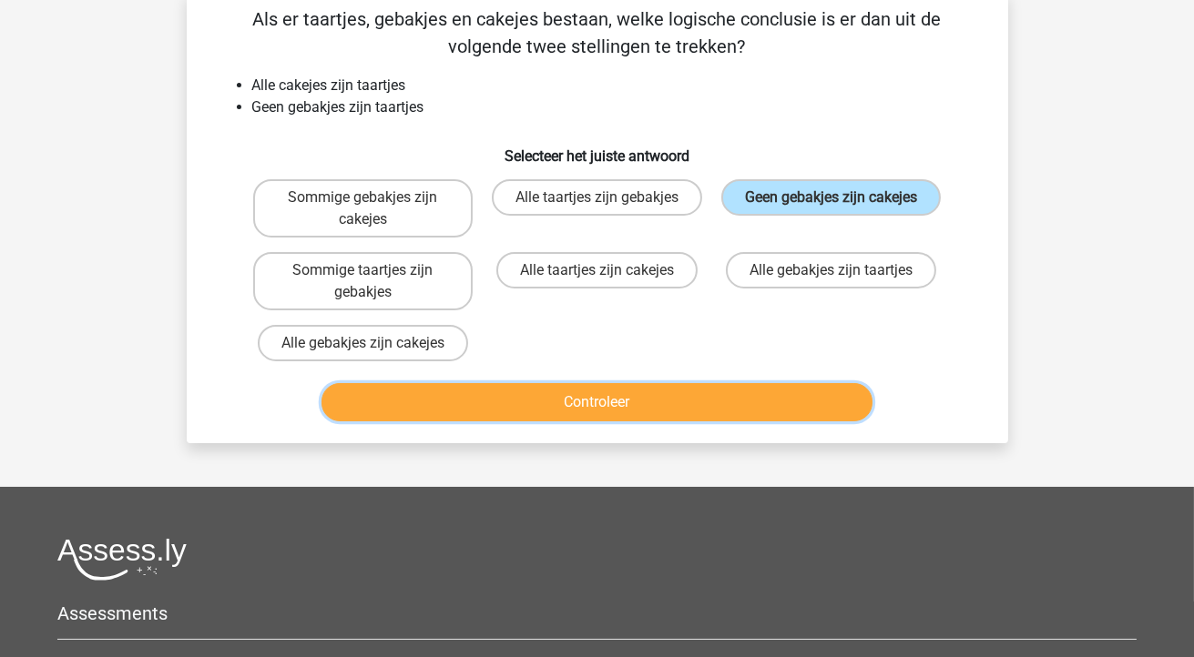
click at [608, 401] on button "Controleer" at bounding box center [596, 402] width 551 height 38
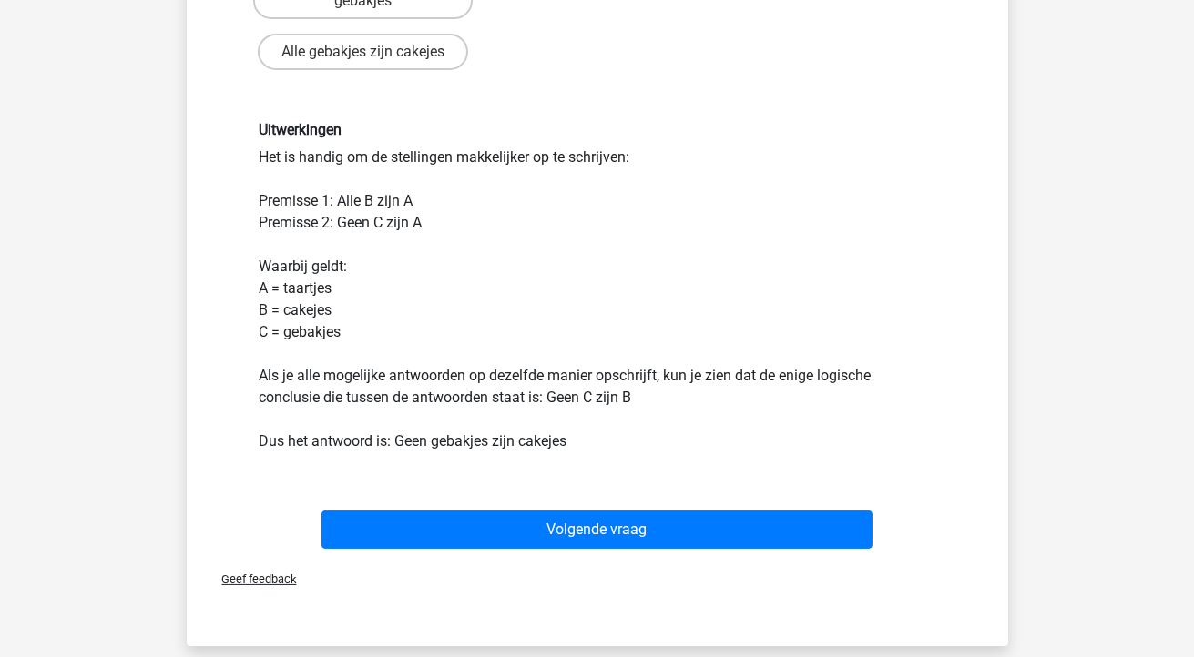
scroll to position [413, 0]
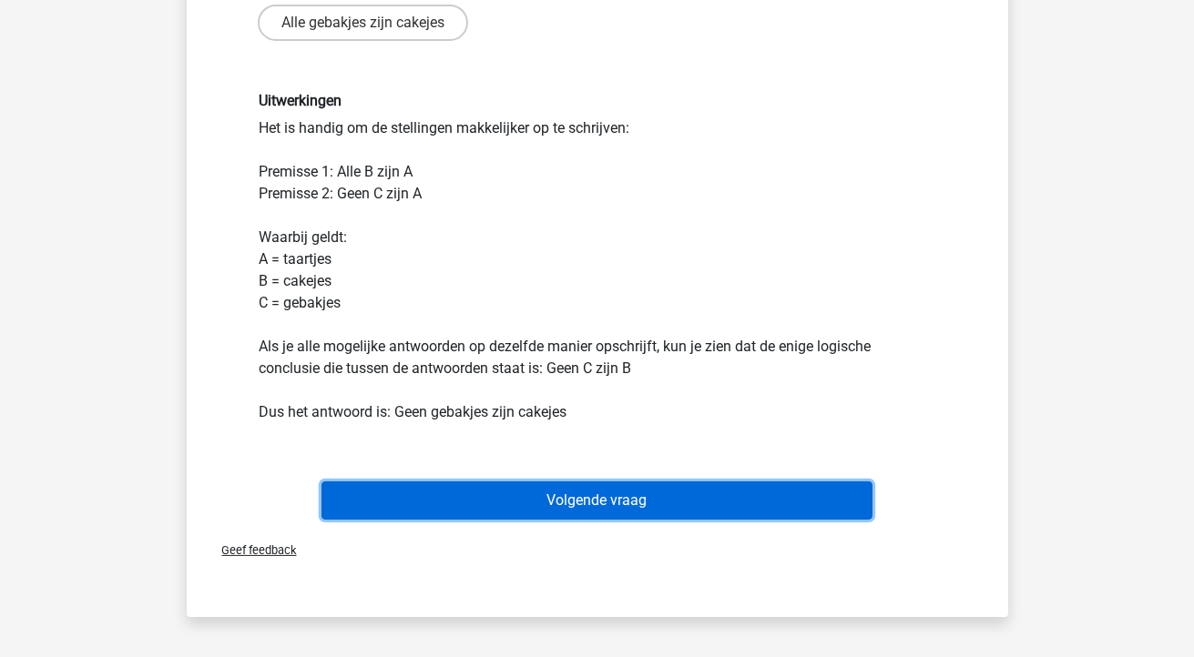
click at [572, 483] on button "Volgende vraag" at bounding box center [596, 501] width 551 height 38
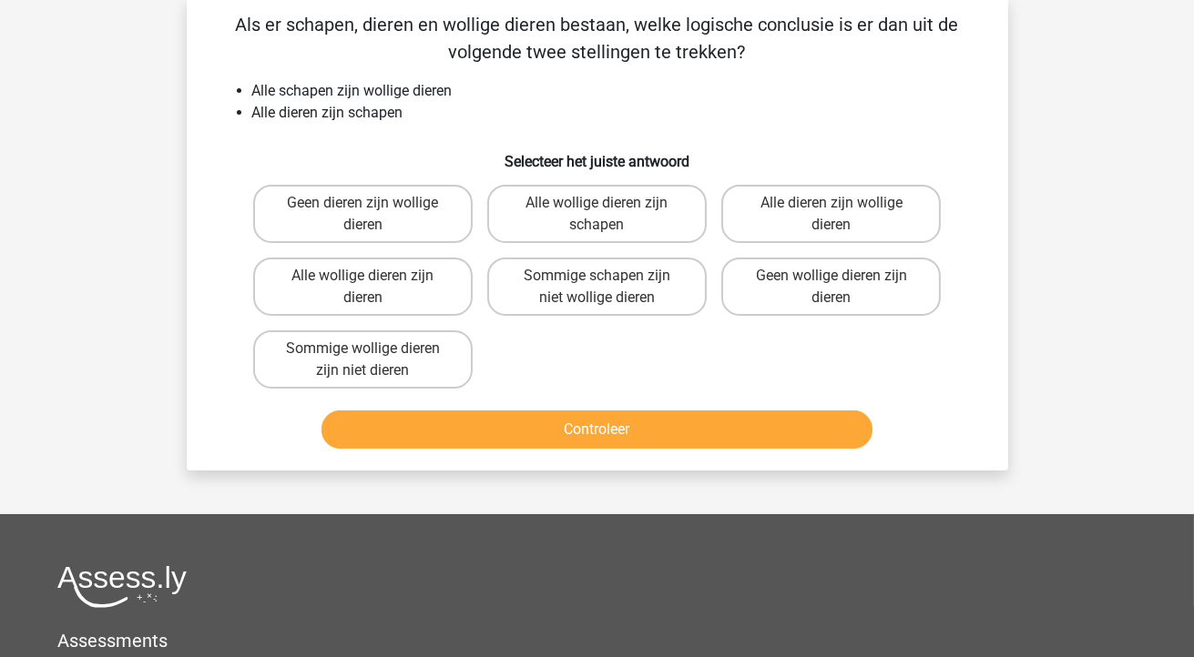
scroll to position [84, 0]
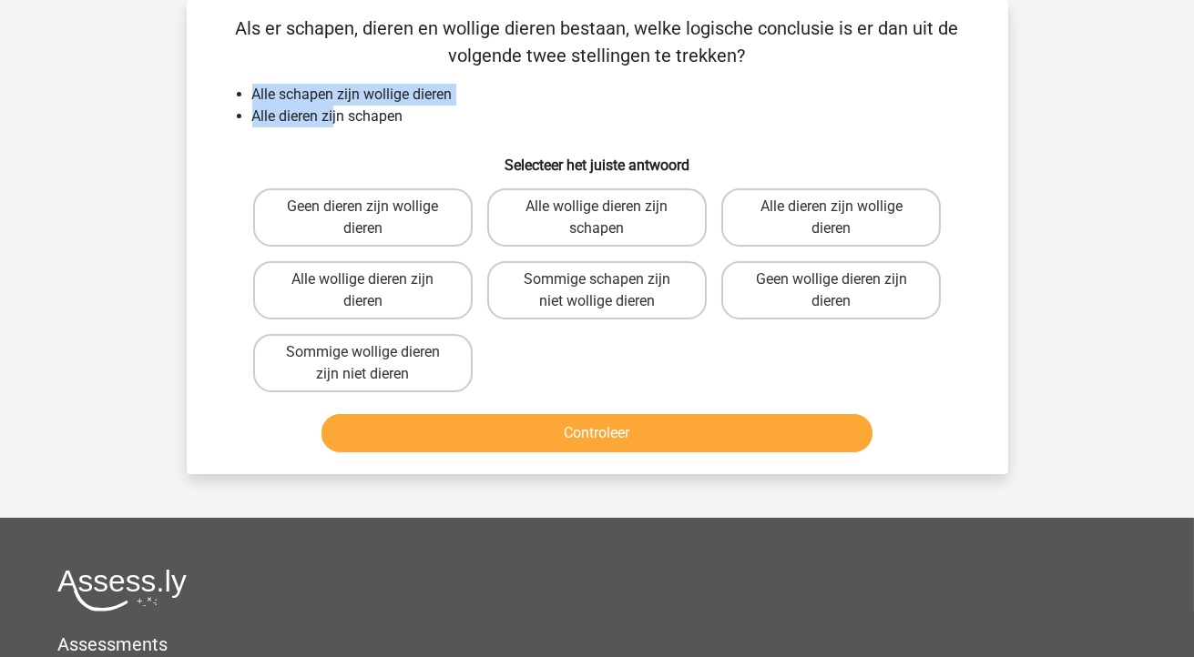
drag, startPoint x: 149, startPoint y: 79, endPoint x: 335, endPoint y: 122, distance: 190.6
click at [335, 122] on div "Anke [EMAIL_ADDRESS][DOMAIN_NAME] Nederlands English" at bounding box center [597, 457] width 1194 height 1083
drag, startPoint x: 335, startPoint y: 122, endPoint x: 147, endPoint y: 183, distance: 198.1
click at [147, 183] on div "Anke [EMAIL_ADDRESS][DOMAIN_NAME] Nederlands English" at bounding box center [597, 457] width 1194 height 1083
click at [811, 219] on label "Alle dieren zijn wollige dieren" at bounding box center [830, 217] width 219 height 58
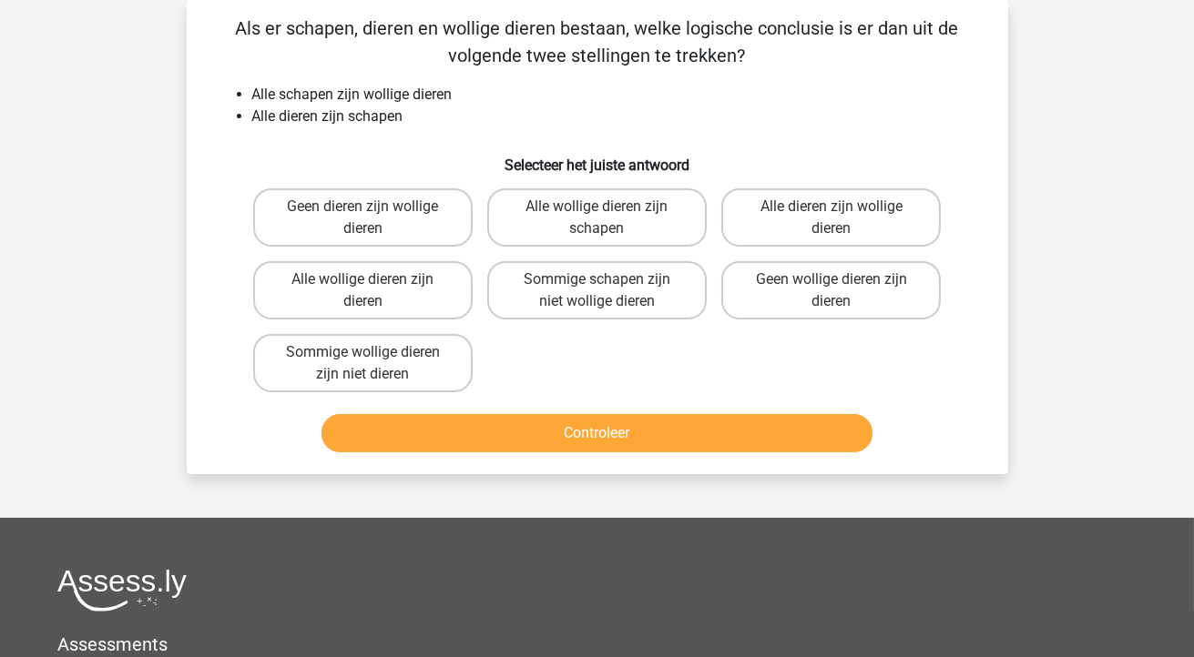
click at [831, 219] on input "Alle dieren zijn wollige dieren" at bounding box center [837, 213] width 12 height 12
radio input "true"
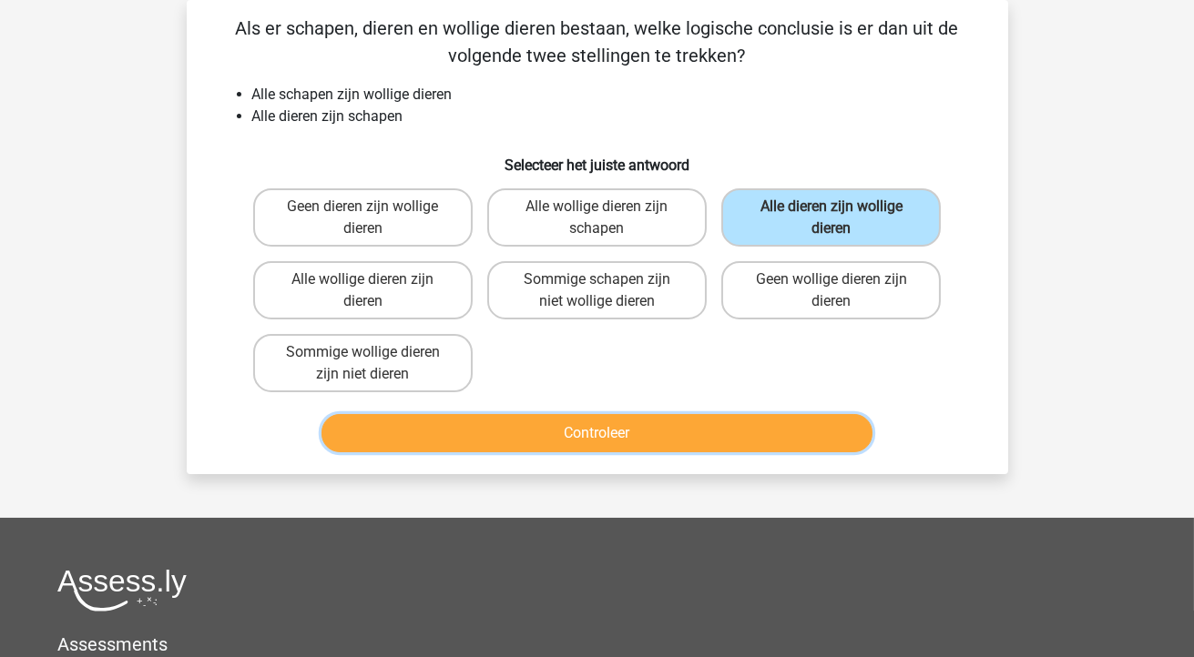
click at [556, 425] on button "Controleer" at bounding box center [596, 433] width 551 height 38
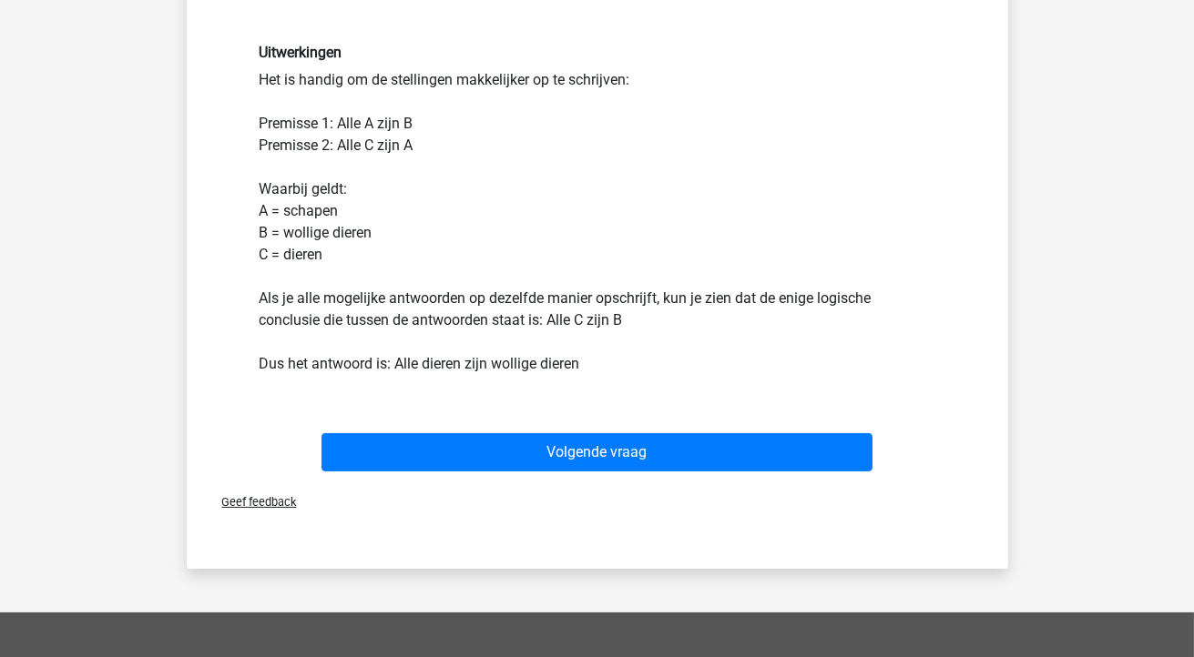
scroll to position [479, 0]
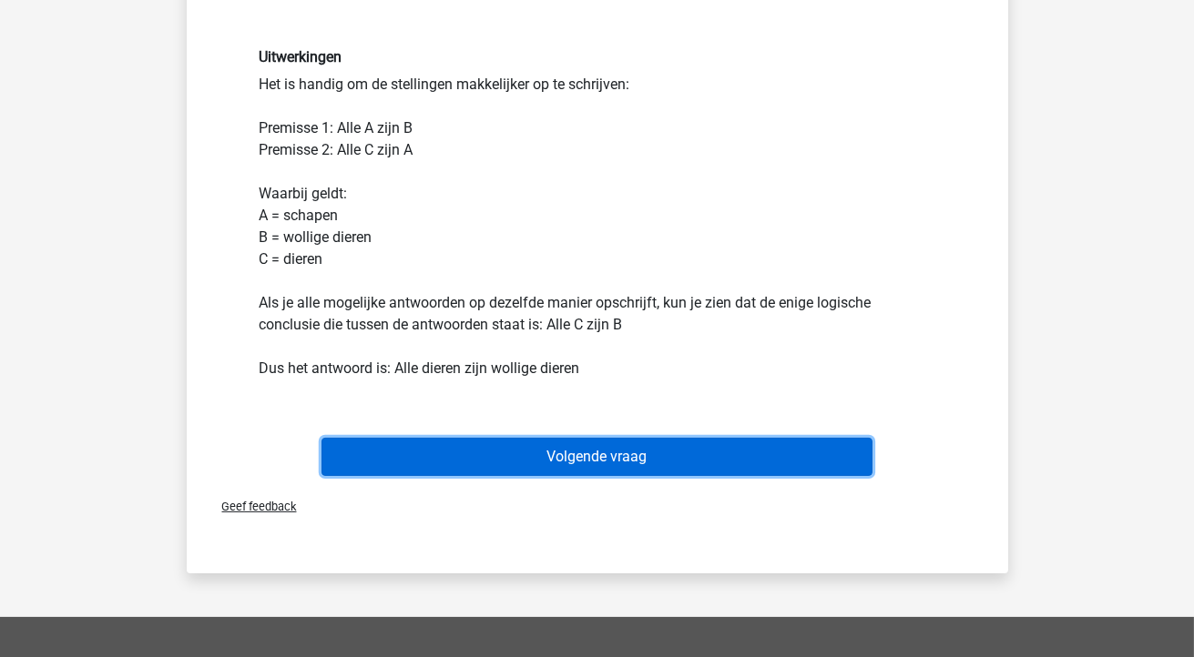
click at [590, 453] on button "Volgende vraag" at bounding box center [596, 457] width 551 height 38
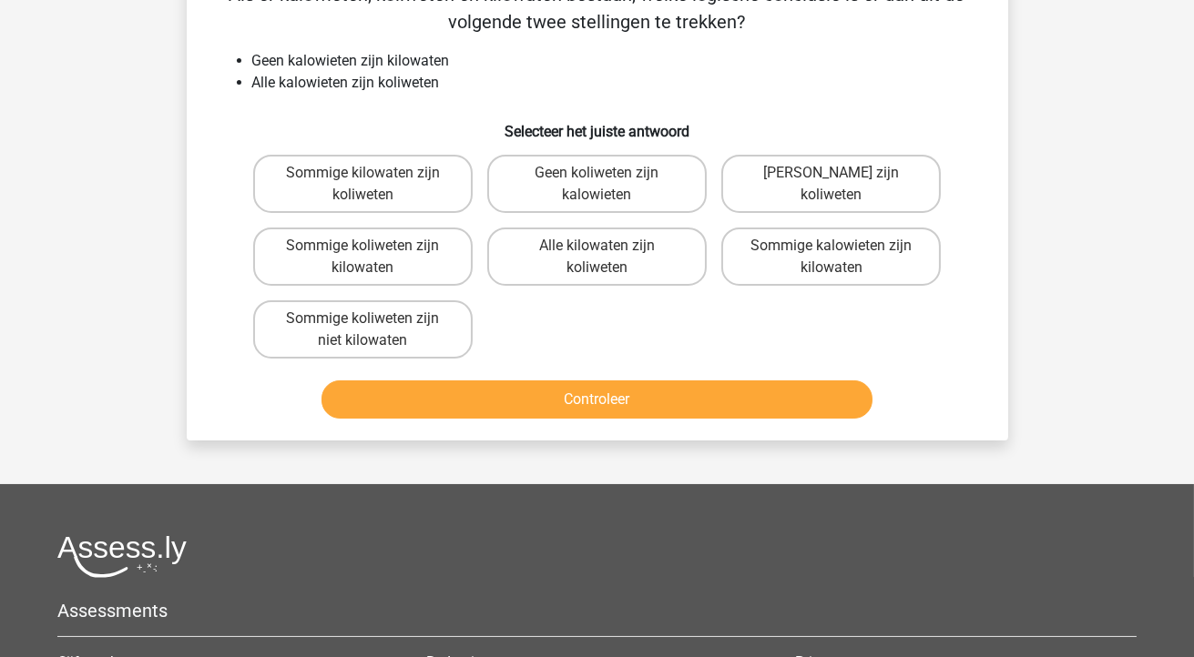
scroll to position [84, 0]
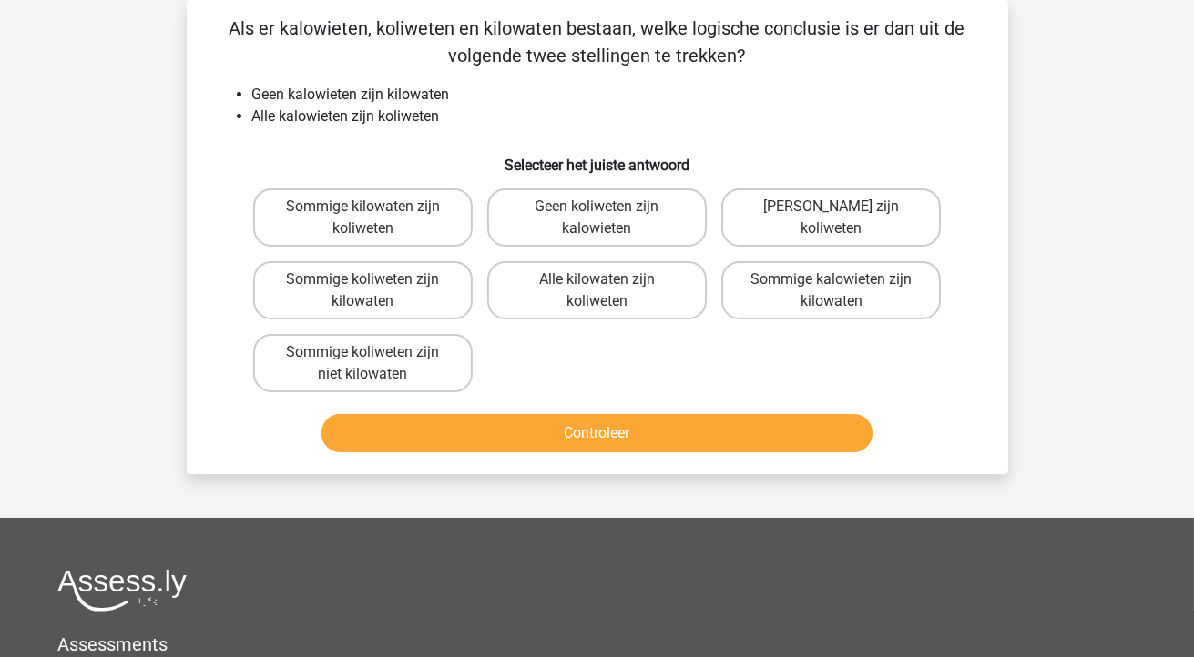
click at [811, 212] on label "[PERSON_NAME] zijn koliweten" at bounding box center [830, 217] width 219 height 58
click at [831, 212] on input "[PERSON_NAME] zijn koliweten" at bounding box center [837, 213] width 12 height 12
radio input "true"
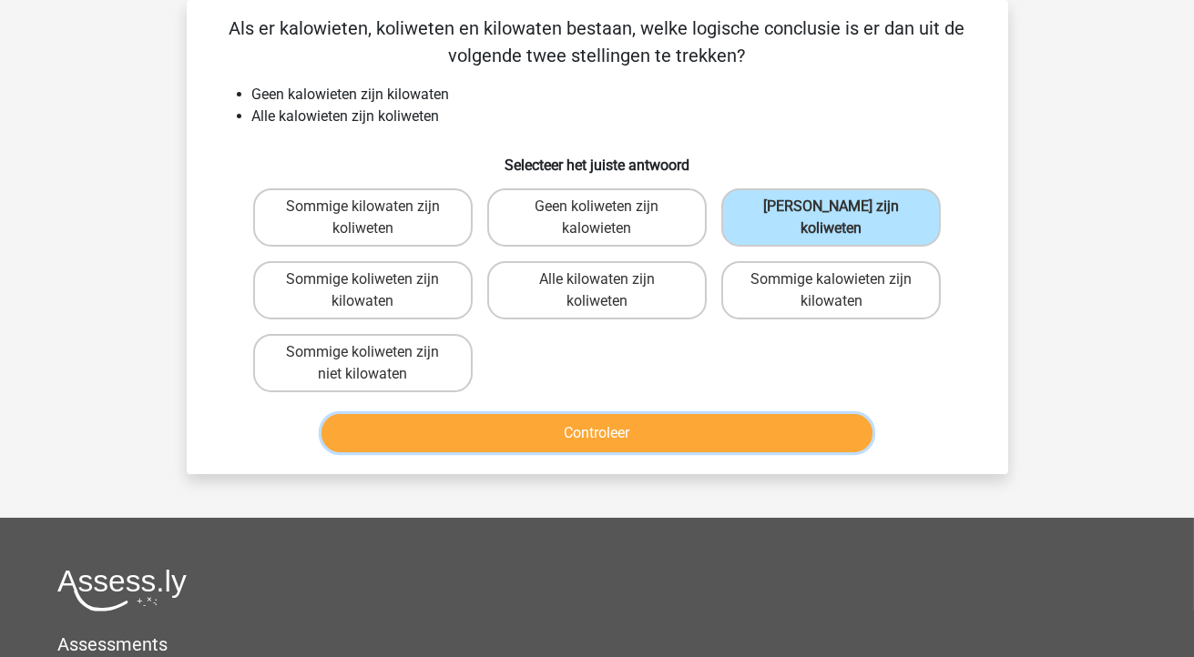
click at [575, 419] on button "Controleer" at bounding box center [596, 433] width 551 height 38
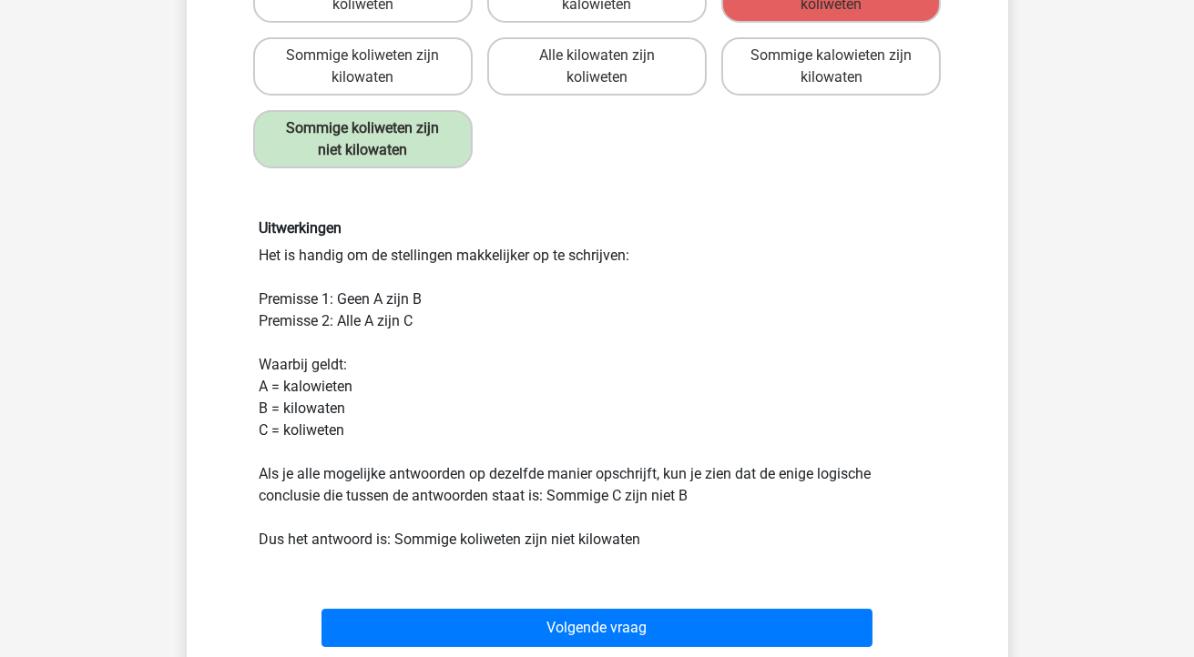
scroll to position [308, 0]
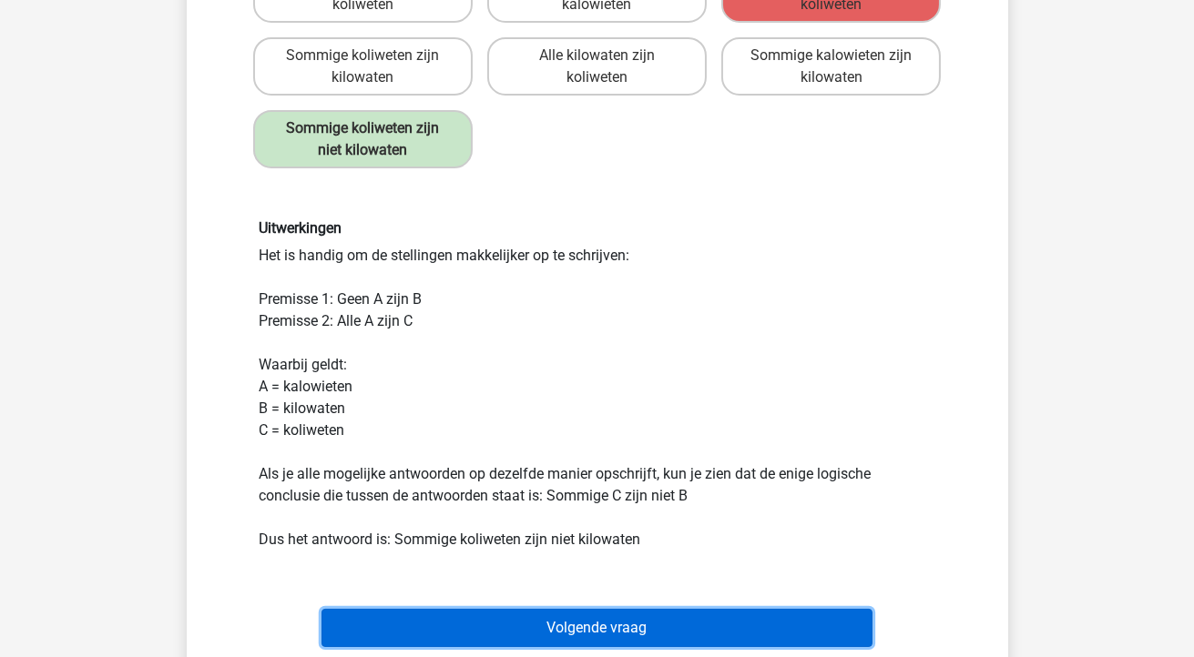
click at [541, 617] on button "Volgende vraag" at bounding box center [596, 628] width 551 height 38
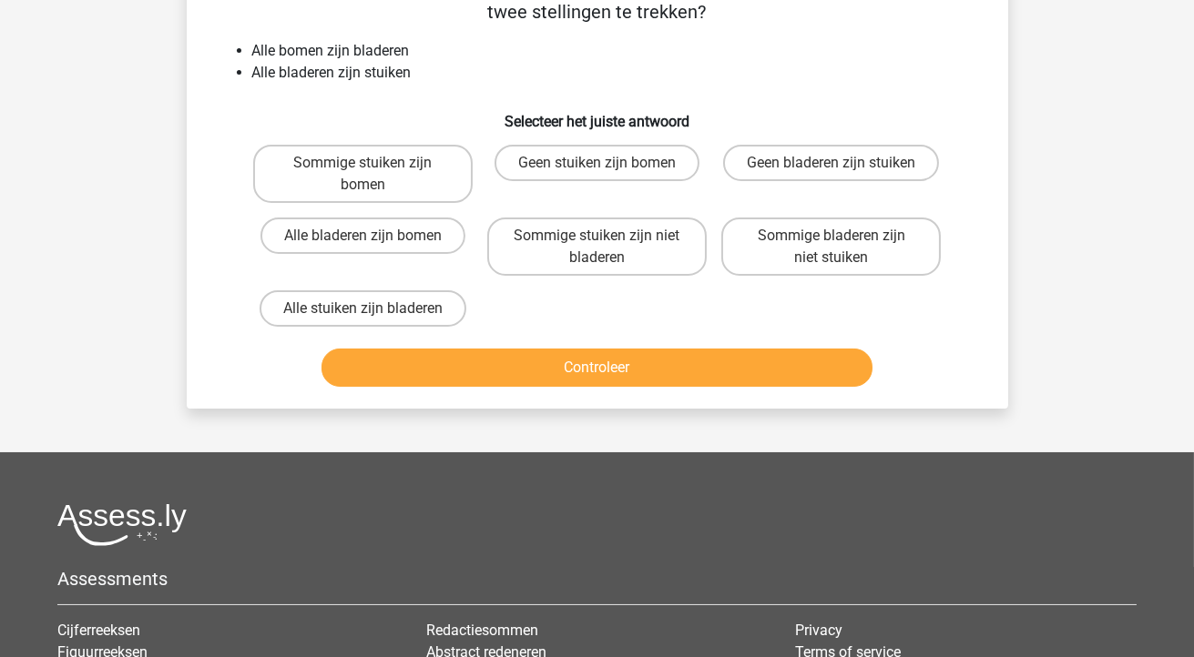
scroll to position [84, 0]
